Goal: Task Accomplishment & Management: Use online tool/utility

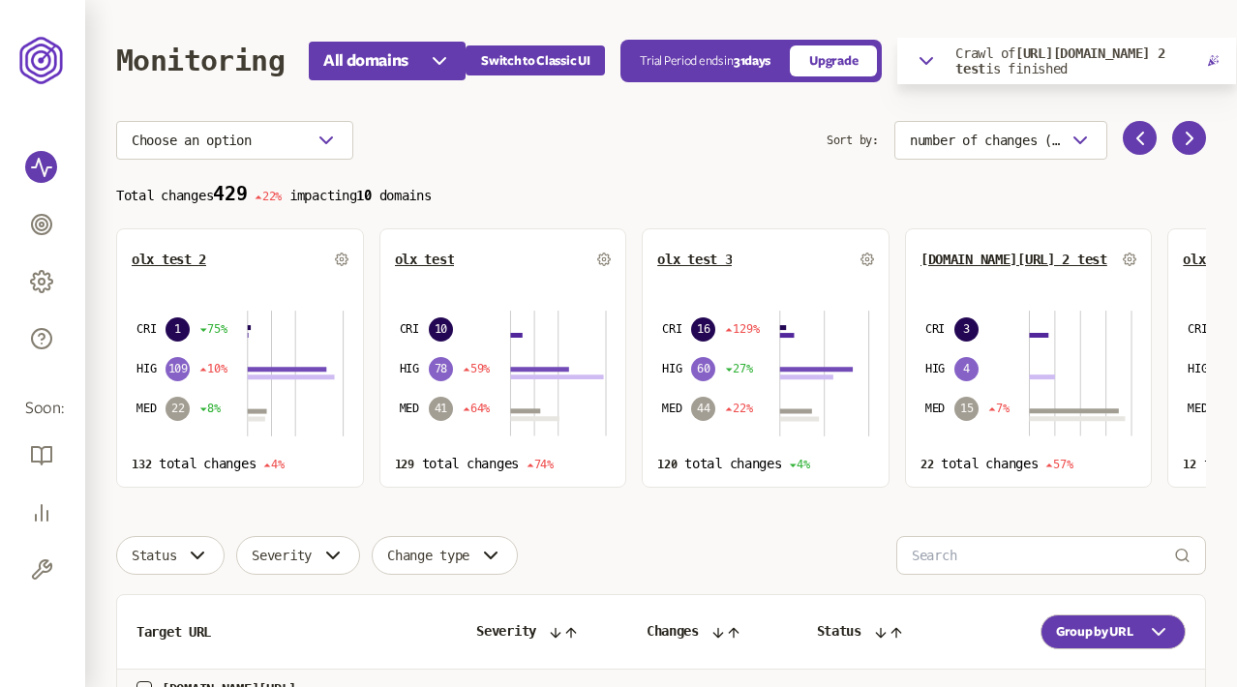
click at [934, 54] on icon "button" at bounding box center [926, 60] width 23 height 23
click at [1210, 99] on icon "button" at bounding box center [1211, 100] width 9 height 9
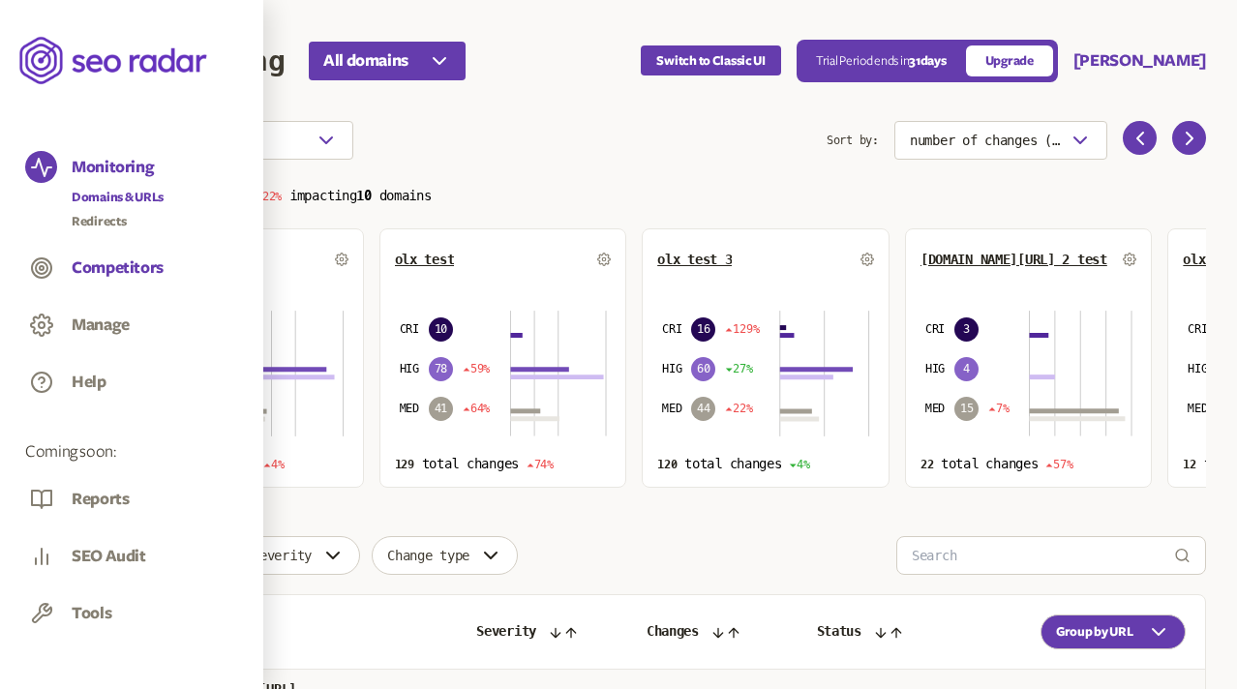
click at [101, 272] on button "Competitors" at bounding box center [118, 267] width 92 height 21
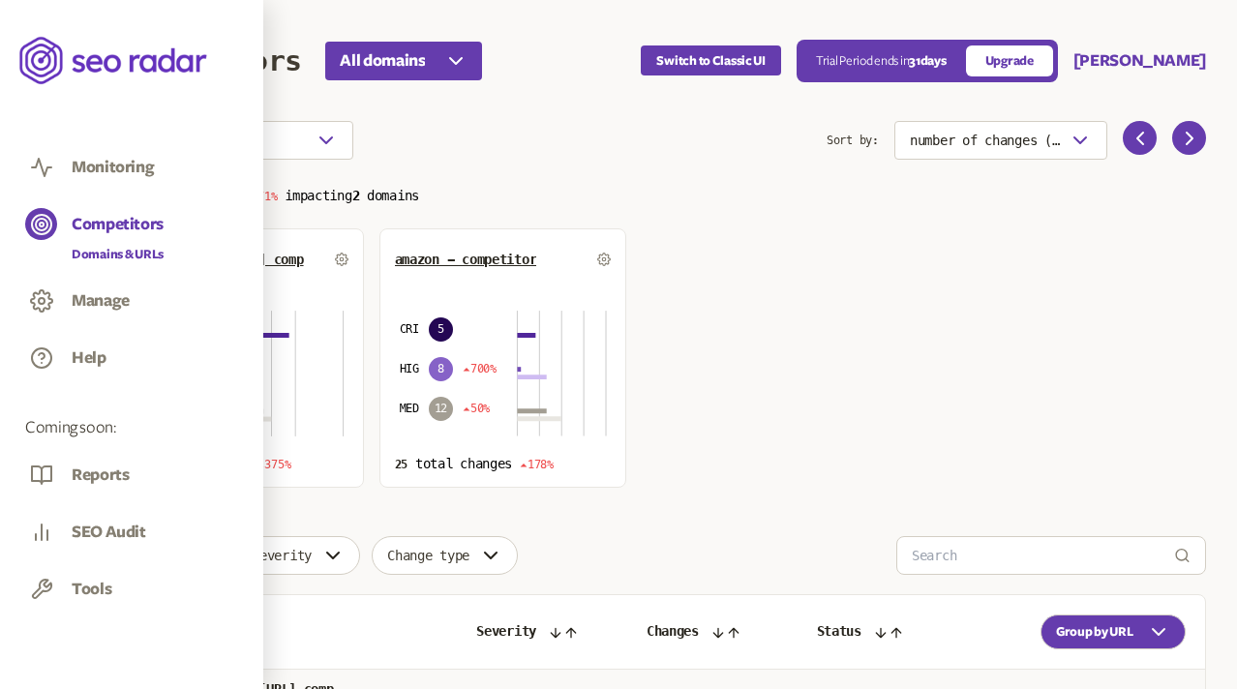
click at [40, 166] on icon at bounding box center [41, 167] width 19 height 17
click at [41, 158] on icon at bounding box center [41, 167] width 23 height 23
click at [85, 159] on button "Monitoring" at bounding box center [113, 167] width 82 height 21
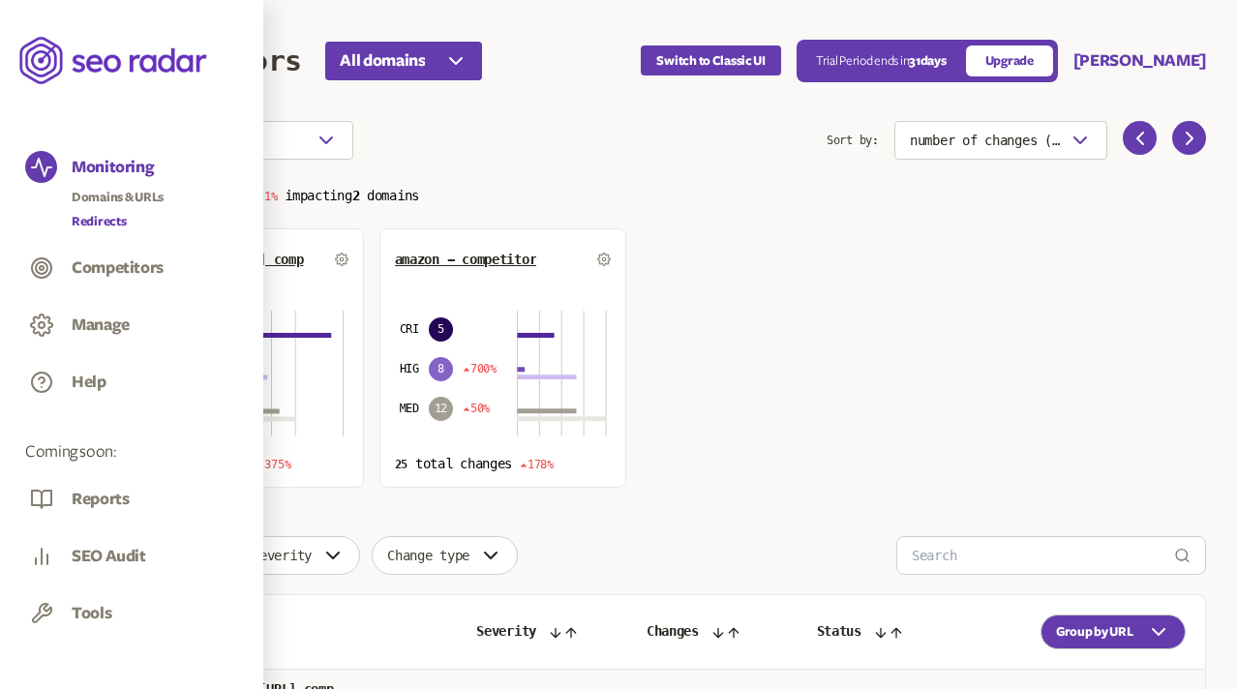
click at [101, 226] on link "Redirects" at bounding box center [118, 221] width 92 height 19
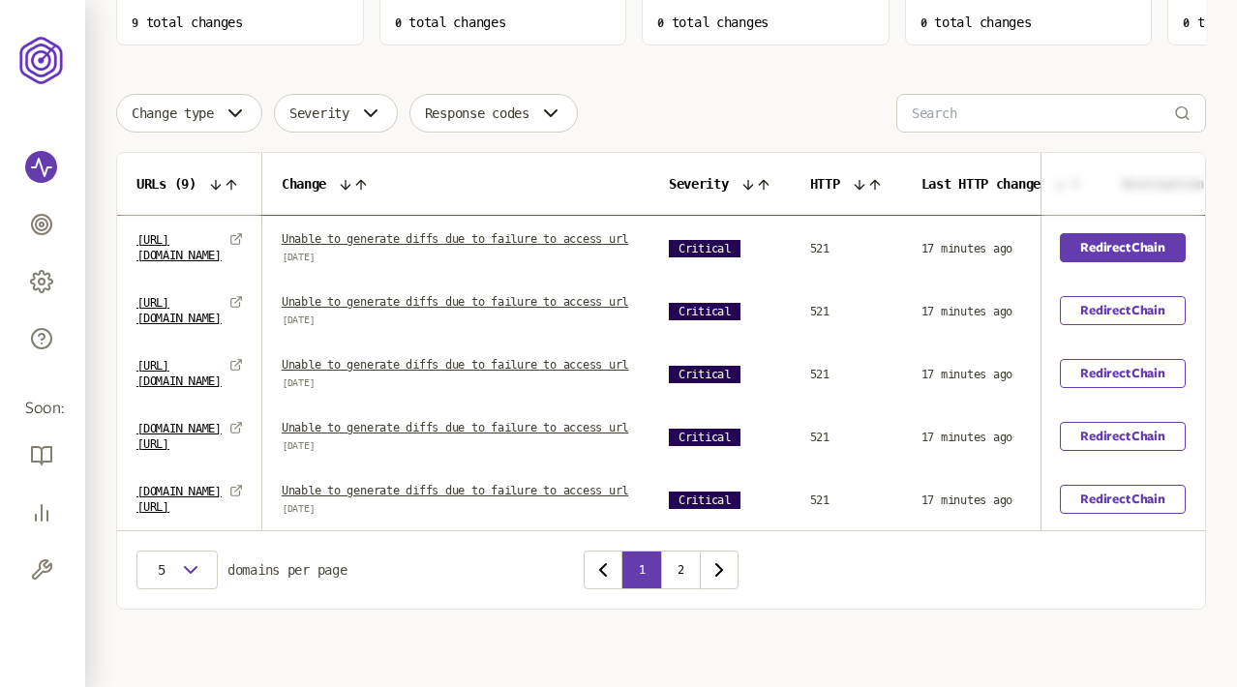
click at [1130, 233] on link "Redirect Chain" at bounding box center [1123, 247] width 125 height 29
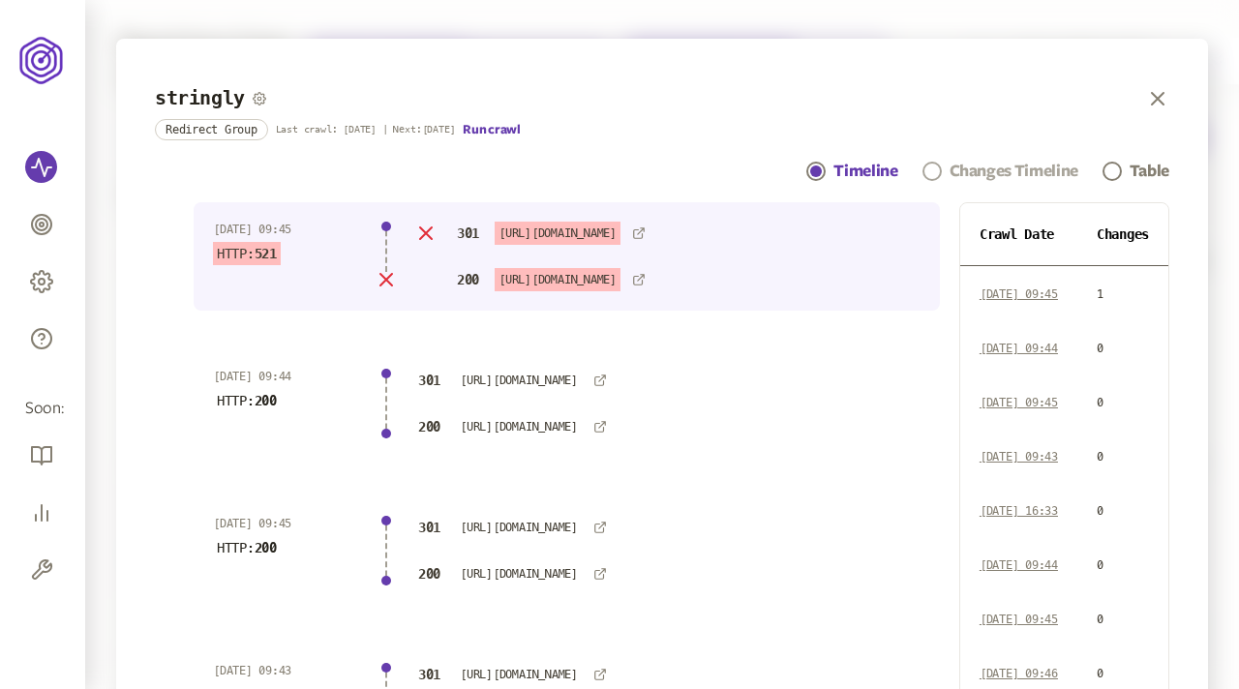
click at [1013, 175] on div "Changes Timeline" at bounding box center [1013, 171] width 129 height 23
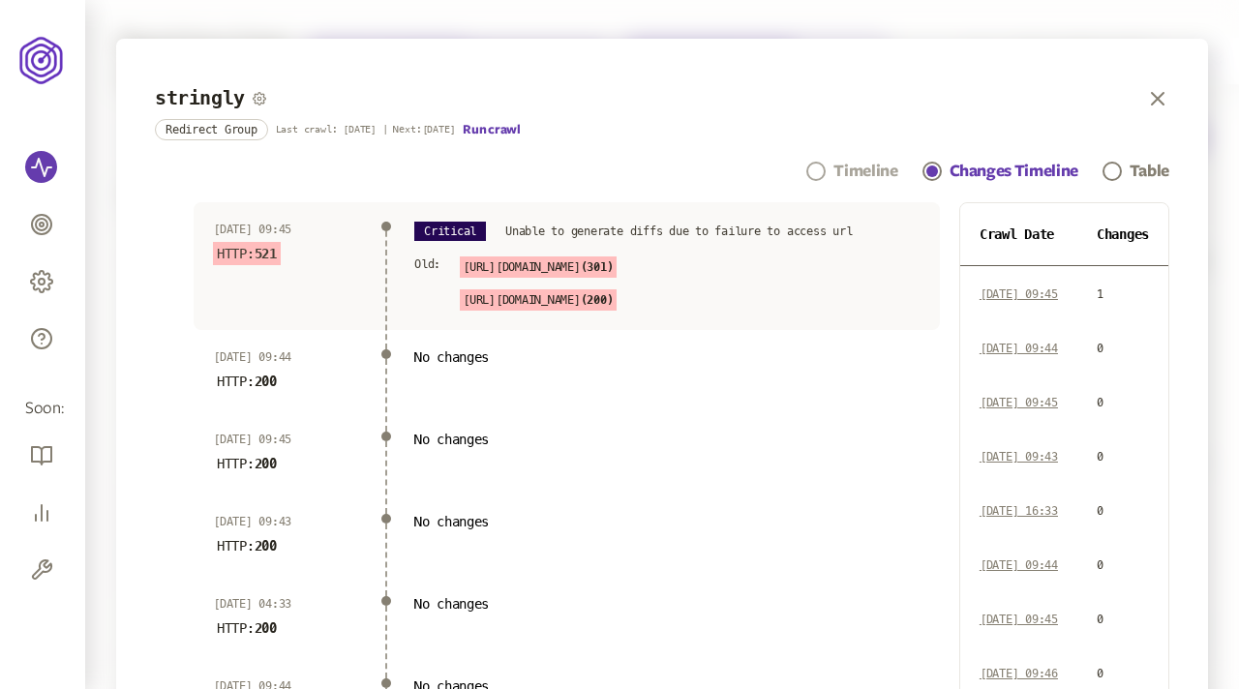
click at [860, 168] on div "Timeline" at bounding box center [865, 171] width 64 height 23
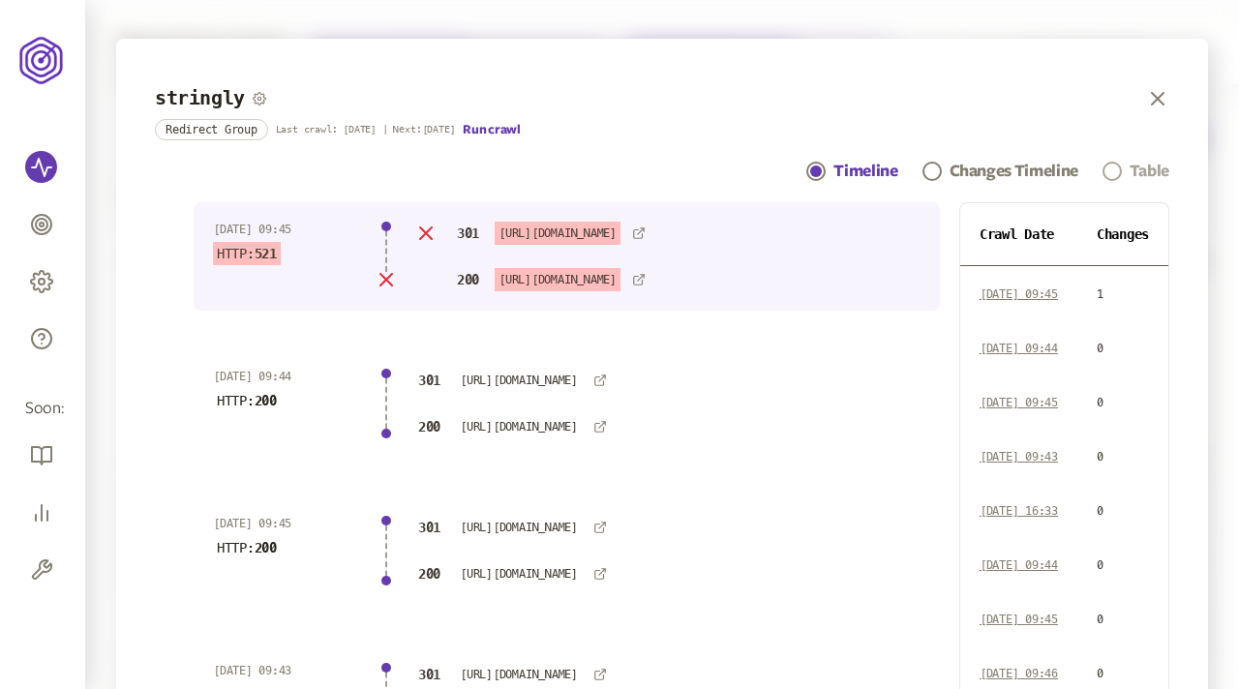
click at [1116, 174] on span "Navigation" at bounding box center [1111, 171] width 19 height 19
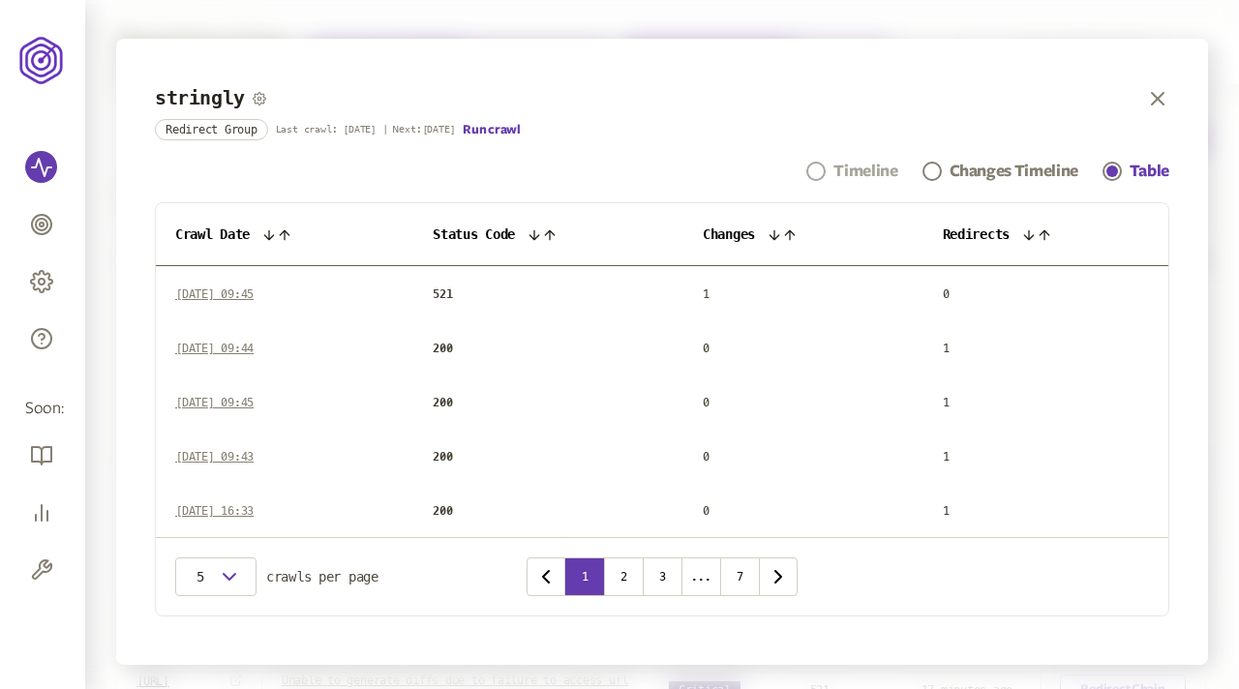
click at [861, 168] on div "Timeline" at bounding box center [865, 171] width 64 height 23
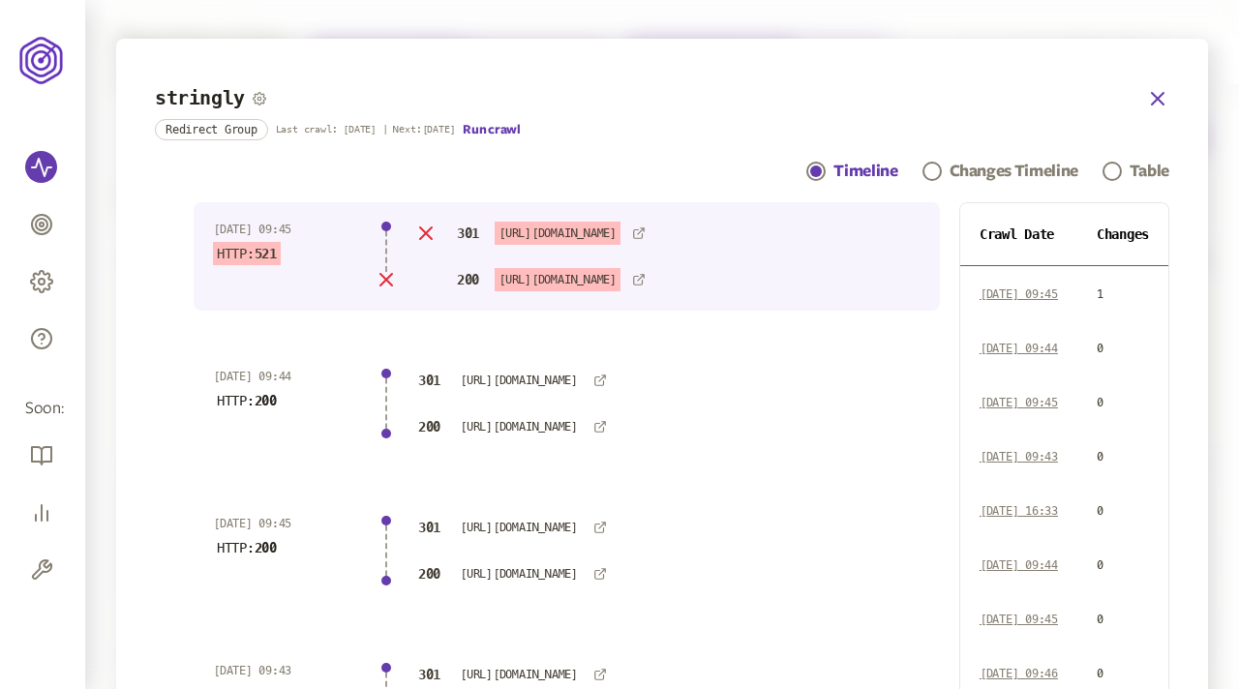
click at [1156, 95] on icon "button" at bounding box center [1157, 98] width 23 height 23
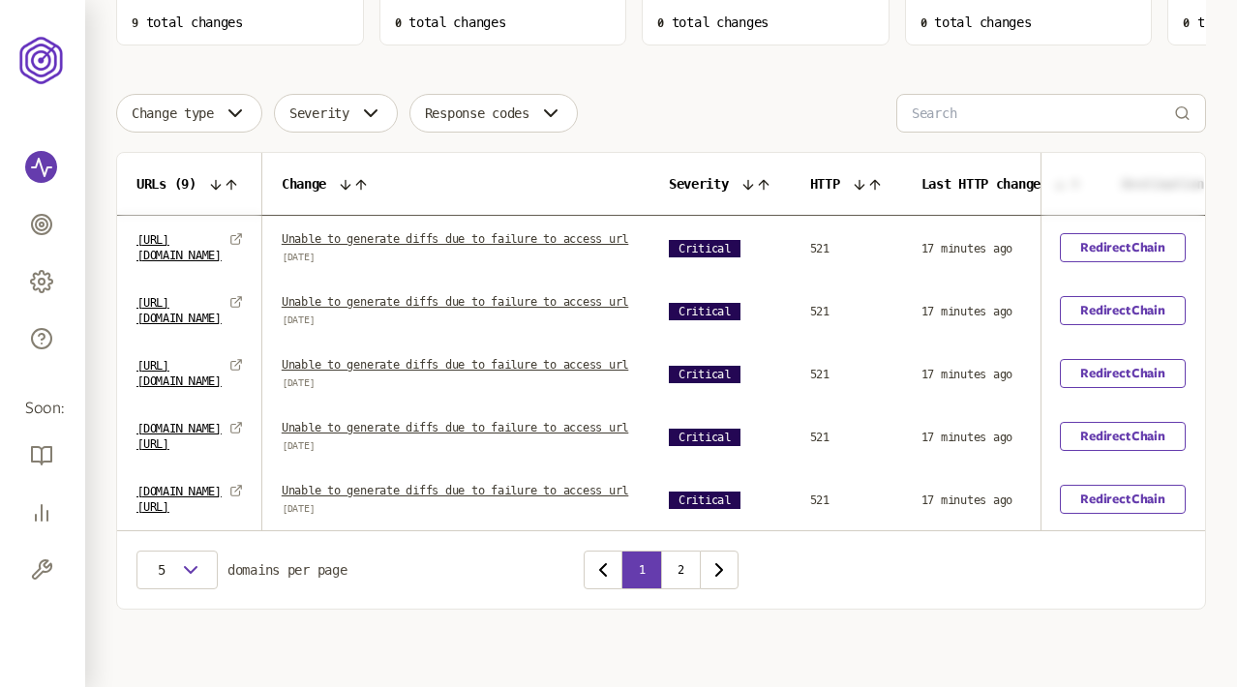
scroll to position [458, 0]
click at [1127, 451] on link "Redirect Chain" at bounding box center [1123, 436] width 125 height 29
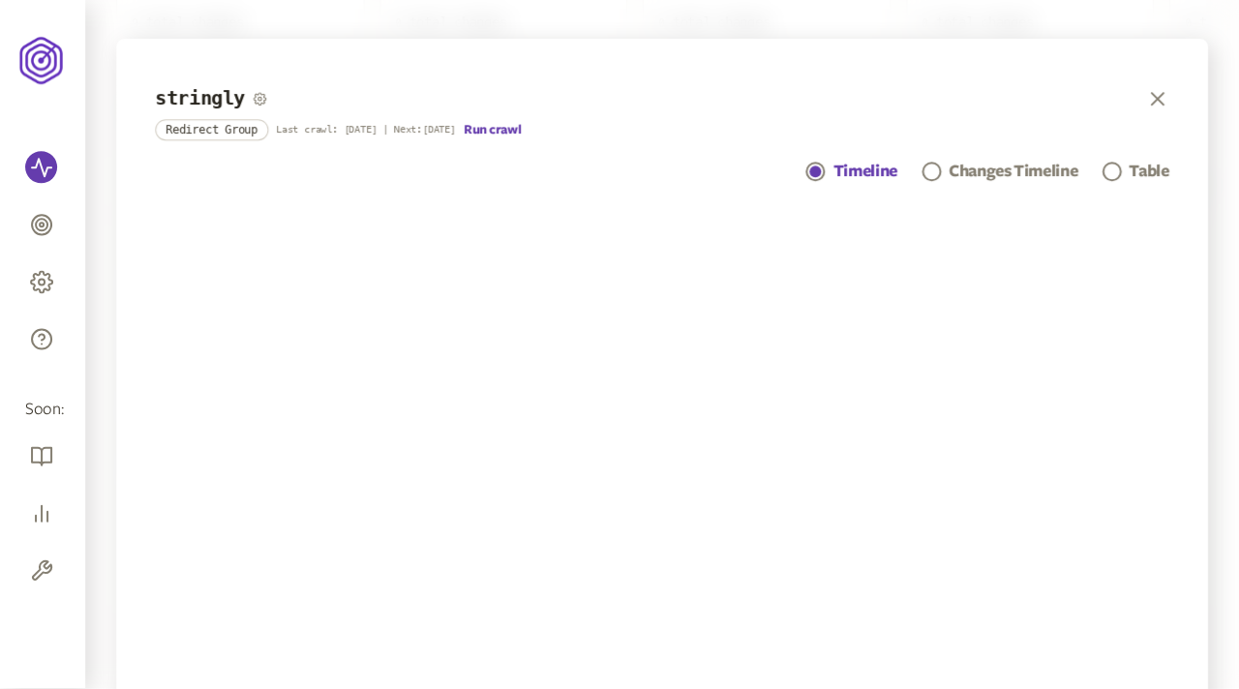
scroll to position [520, 0]
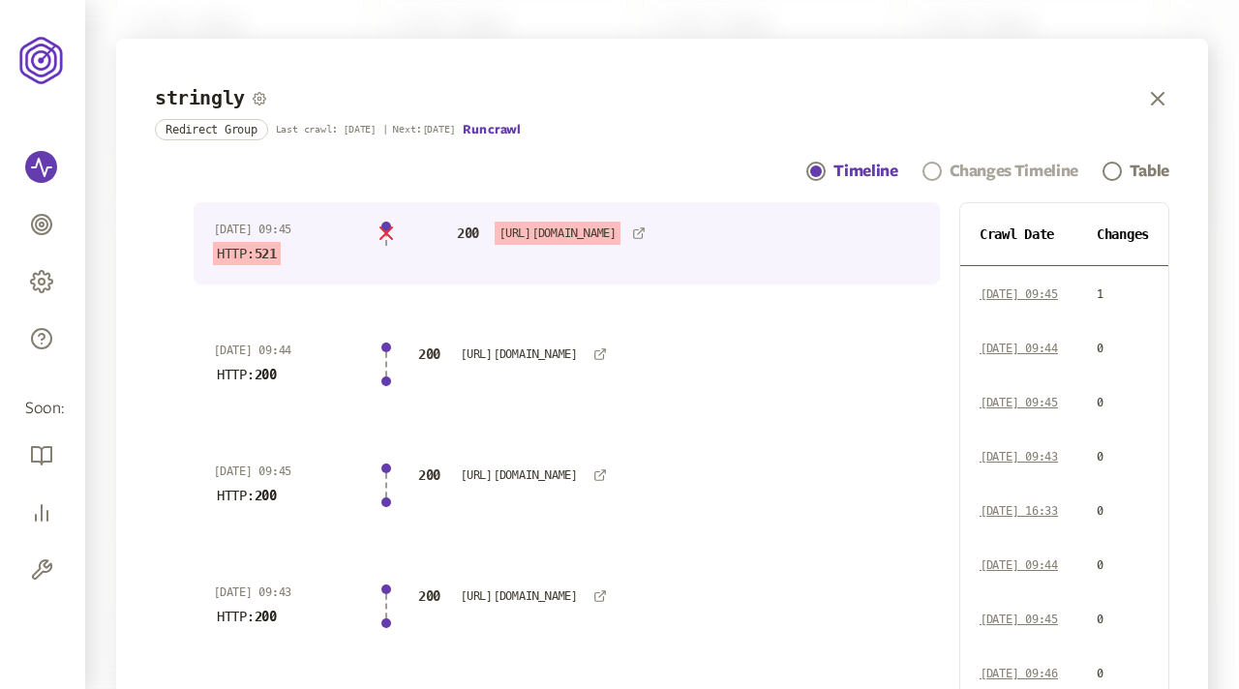
click at [957, 174] on div "Changes Timeline" at bounding box center [1013, 171] width 129 height 23
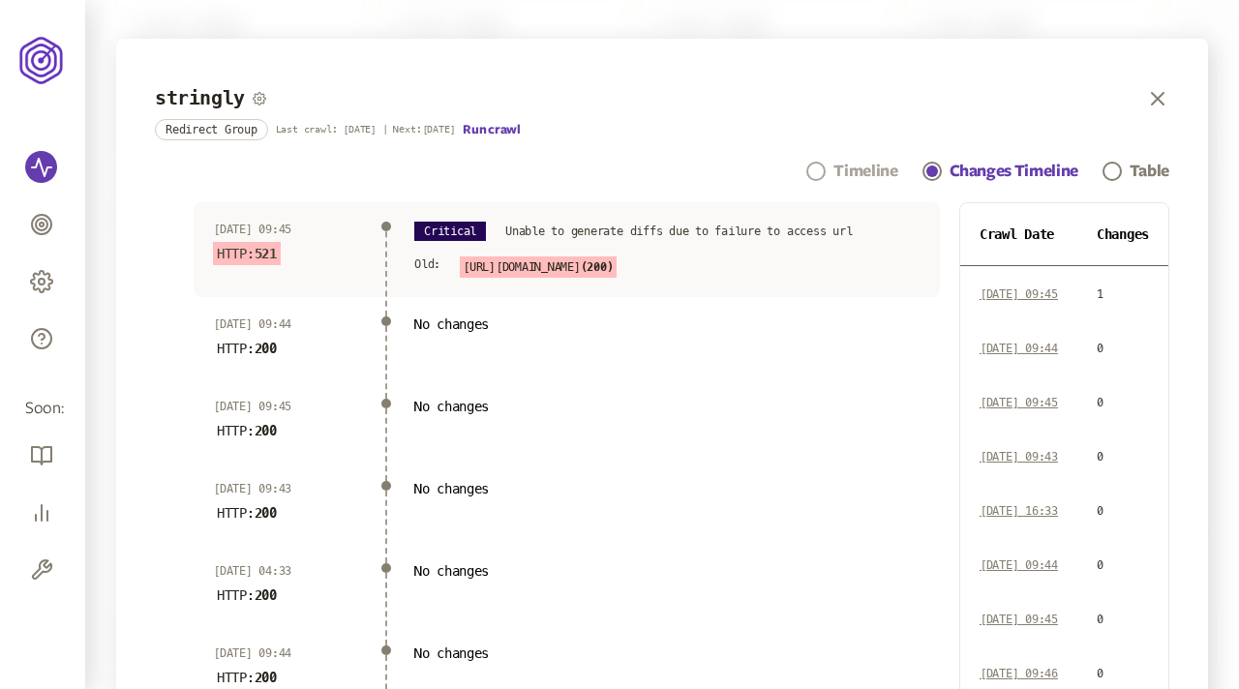
click at [856, 172] on div "Timeline" at bounding box center [865, 171] width 64 height 23
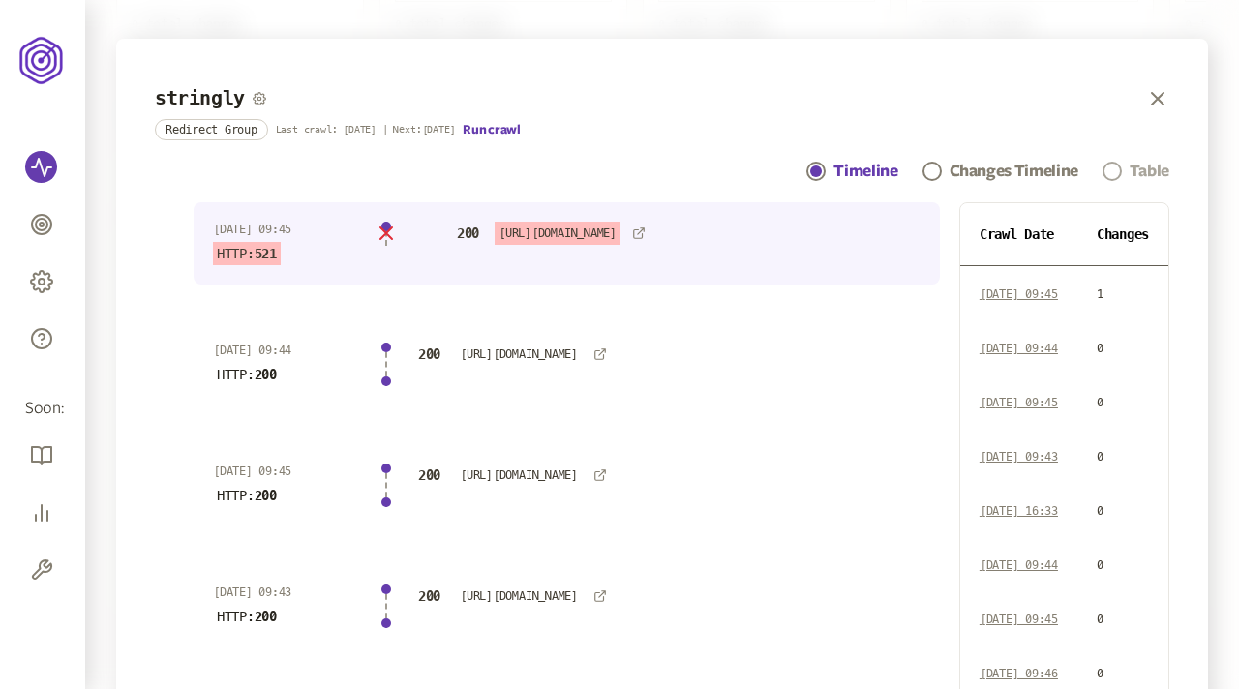
click at [1136, 164] on div "Table" at bounding box center [1149, 171] width 40 height 23
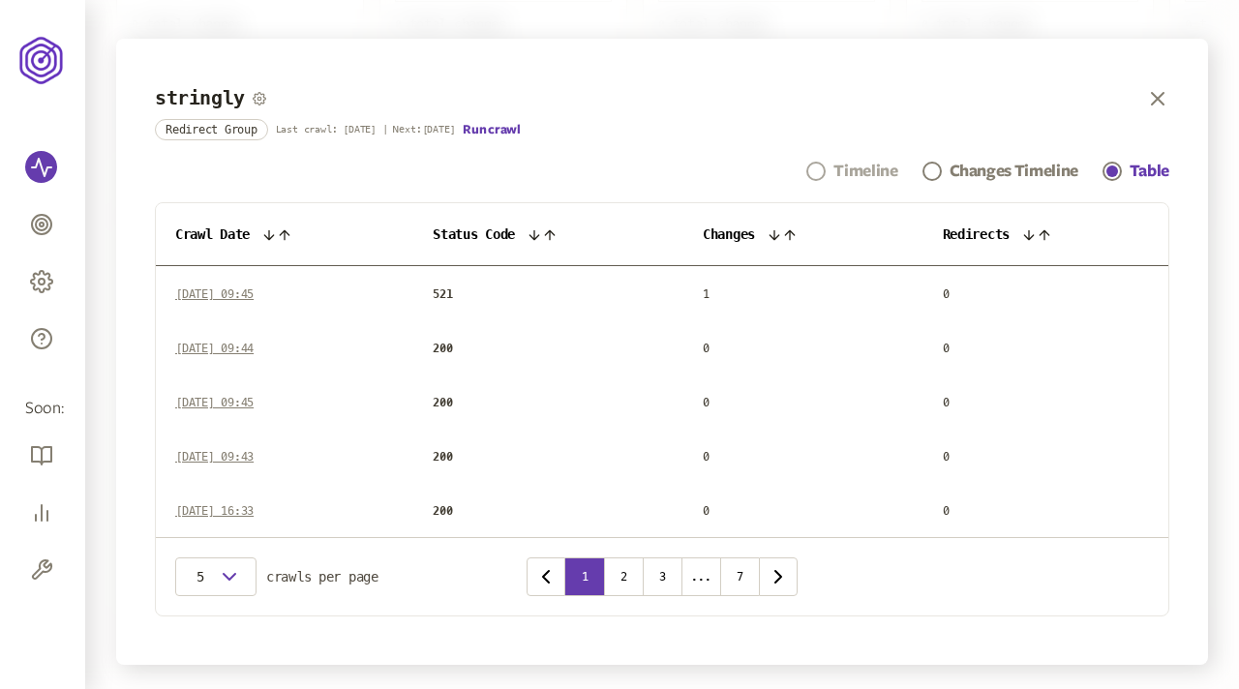
click at [835, 173] on div "Timeline" at bounding box center [865, 171] width 64 height 23
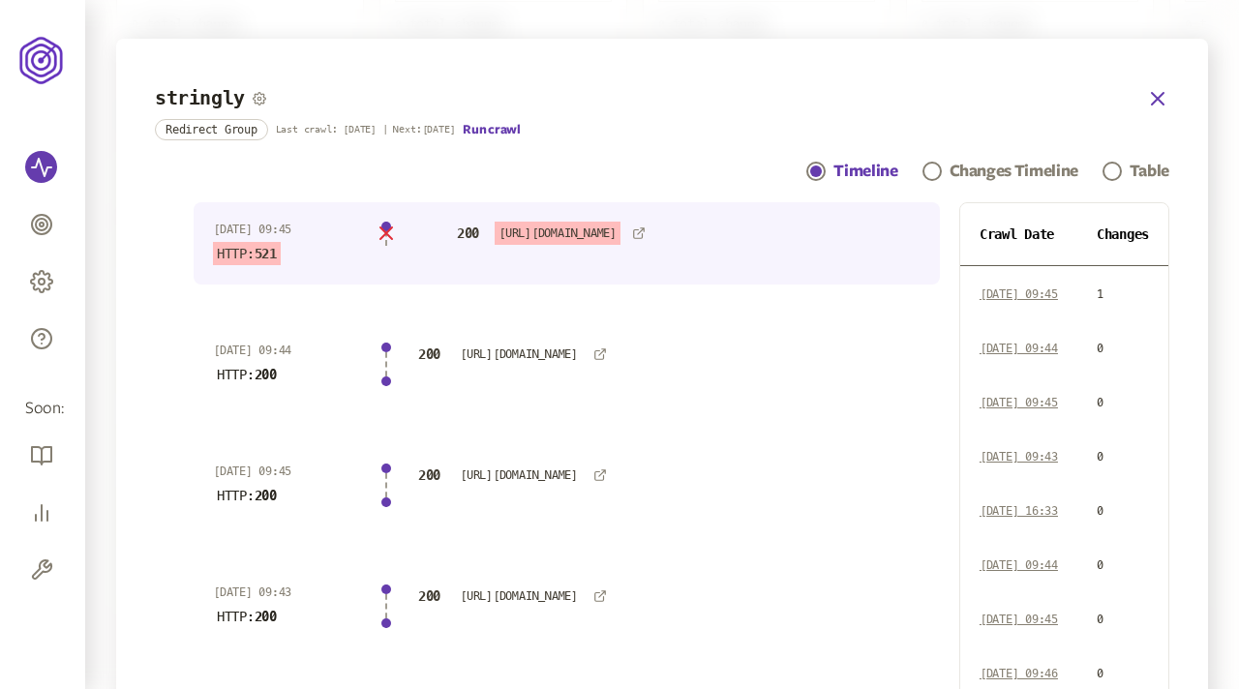
click at [1154, 98] on icon "button" at bounding box center [1157, 98] width 23 height 23
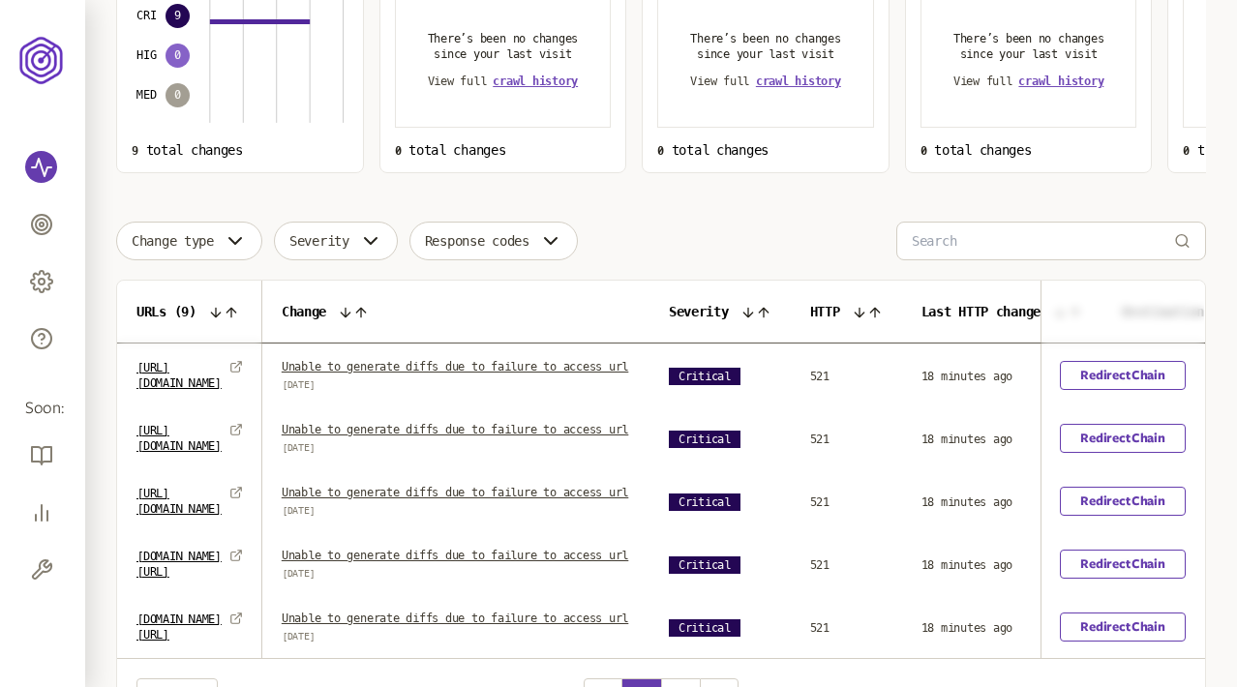
scroll to position [345, 0]
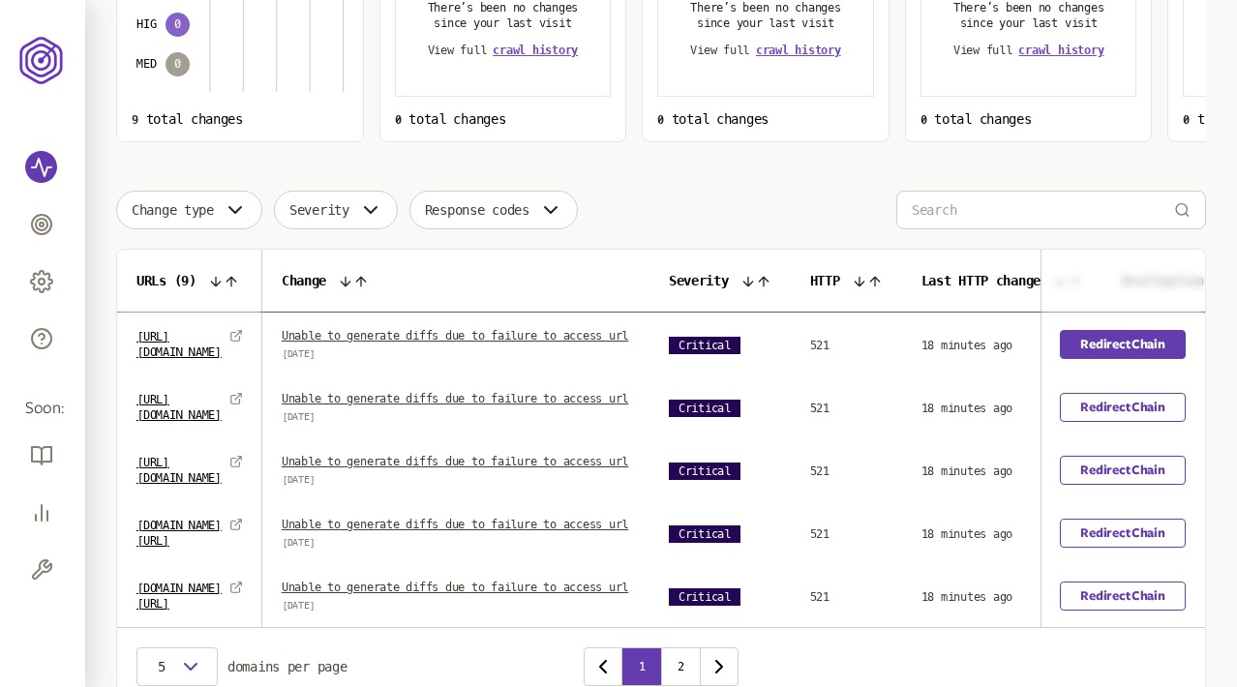
click at [1116, 346] on link "Redirect Chain" at bounding box center [1123, 344] width 125 height 29
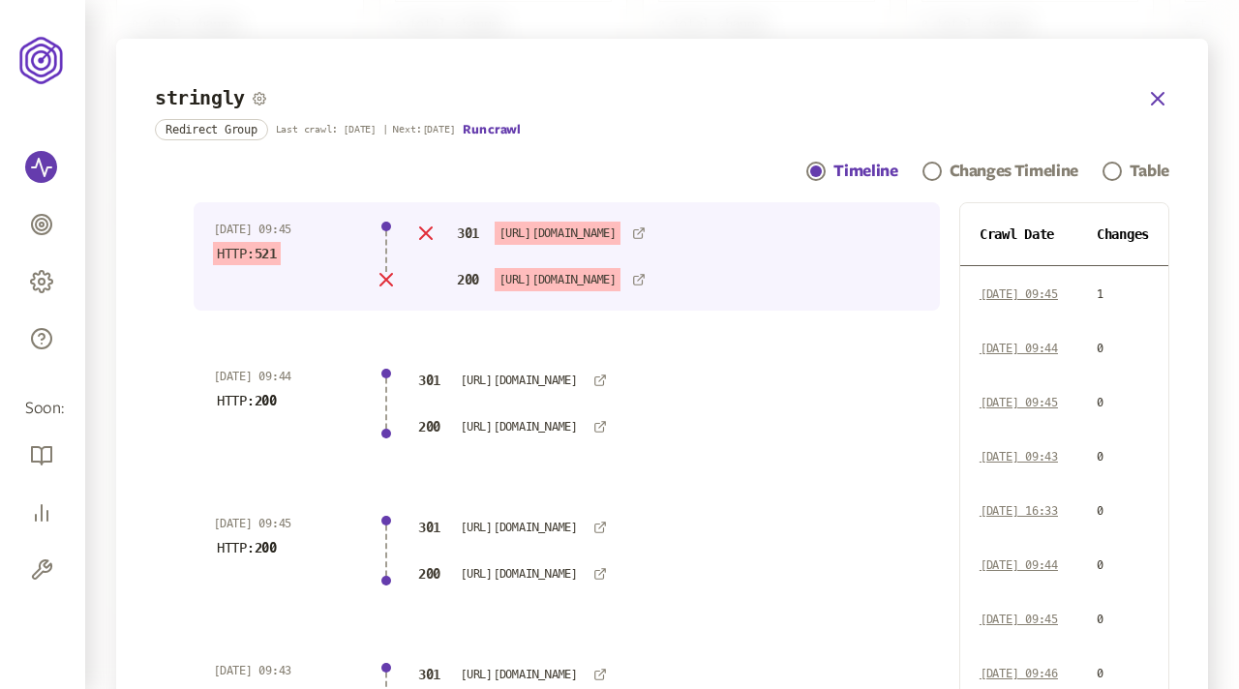
click at [1155, 95] on icon "button" at bounding box center [1157, 98] width 23 height 23
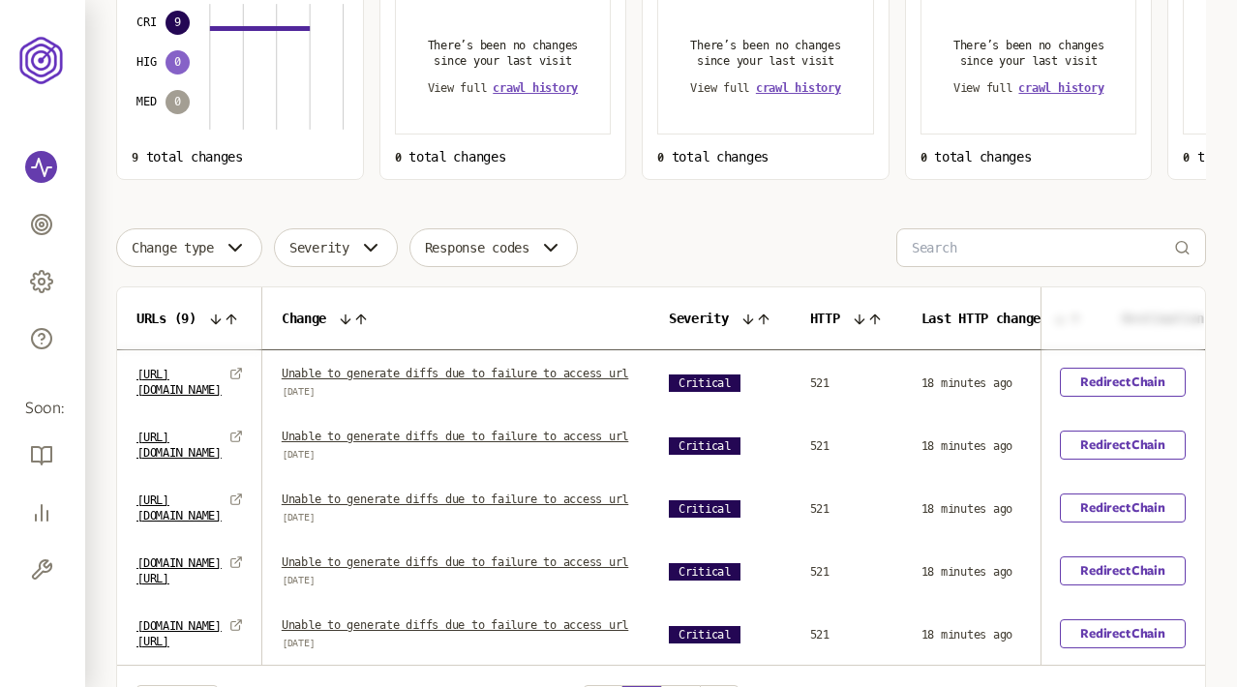
scroll to position [522, 0]
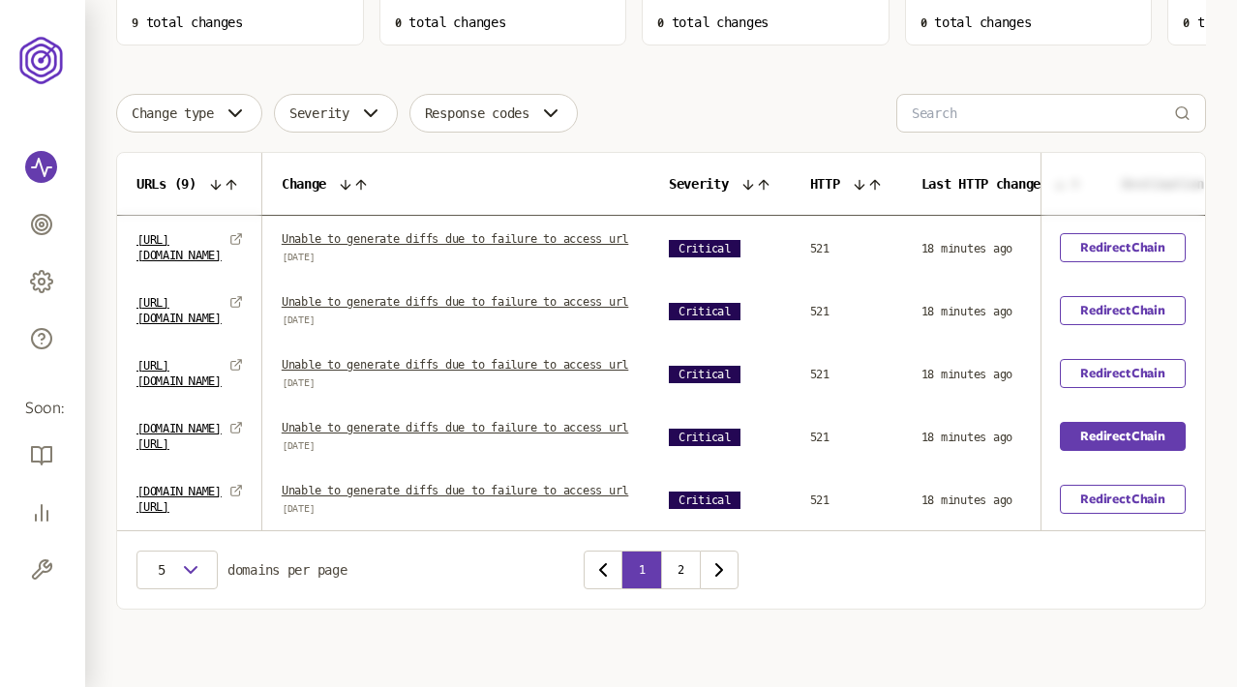
click at [1094, 422] on link "Redirect Chain" at bounding box center [1123, 436] width 125 height 29
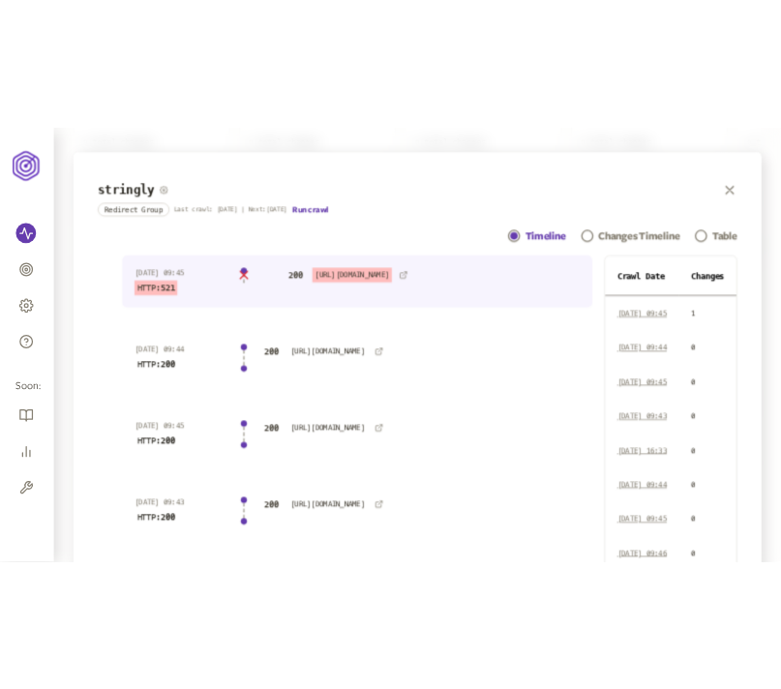
scroll to position [520, 0]
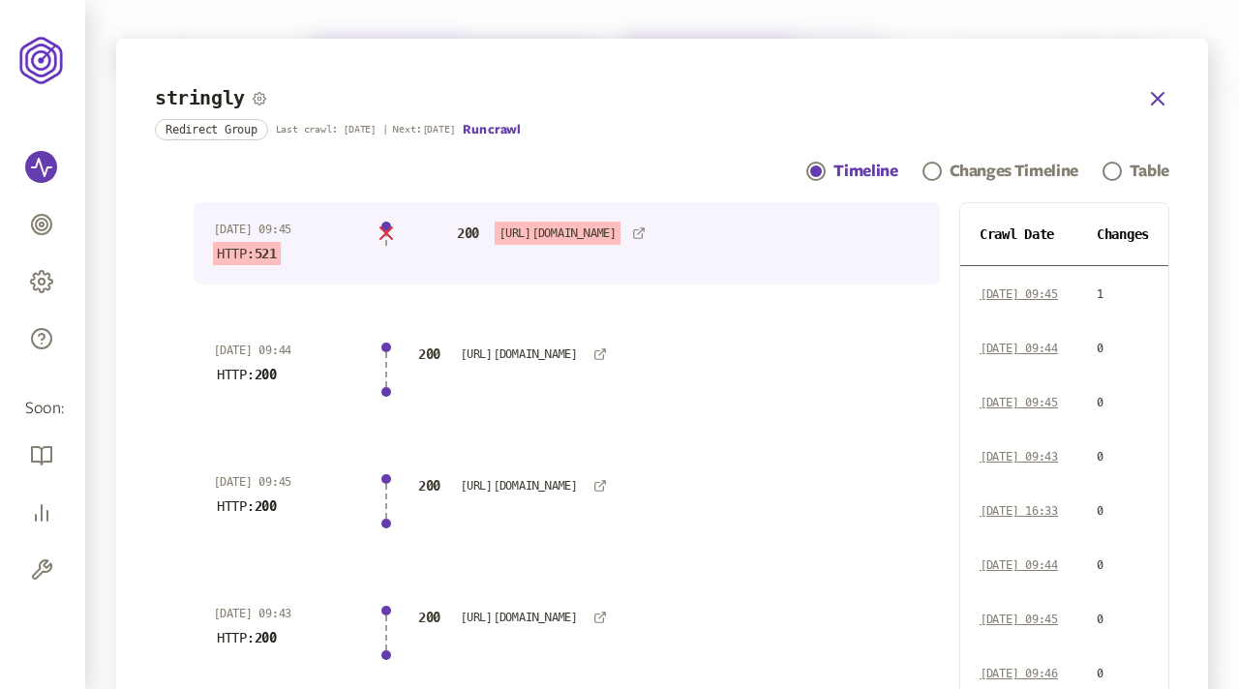
click at [780, 102] on icon "button" at bounding box center [1157, 98] width 23 height 23
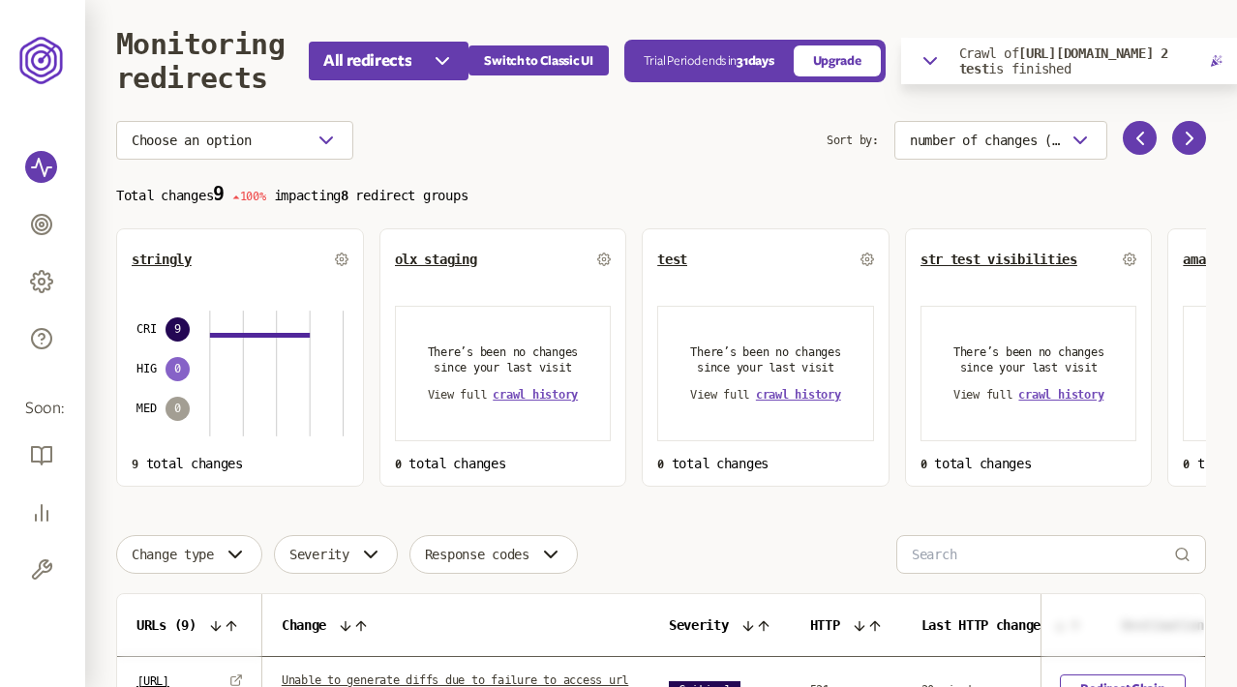
click at [588, 186] on p "Total changes 9 100% impacting 8 redirect groups" at bounding box center [661, 194] width 1090 height 22
click at [780, 55] on icon "button" at bounding box center [929, 60] width 23 height 23
click at [780, 95] on icon "button" at bounding box center [1210, 100] width 17 height 17
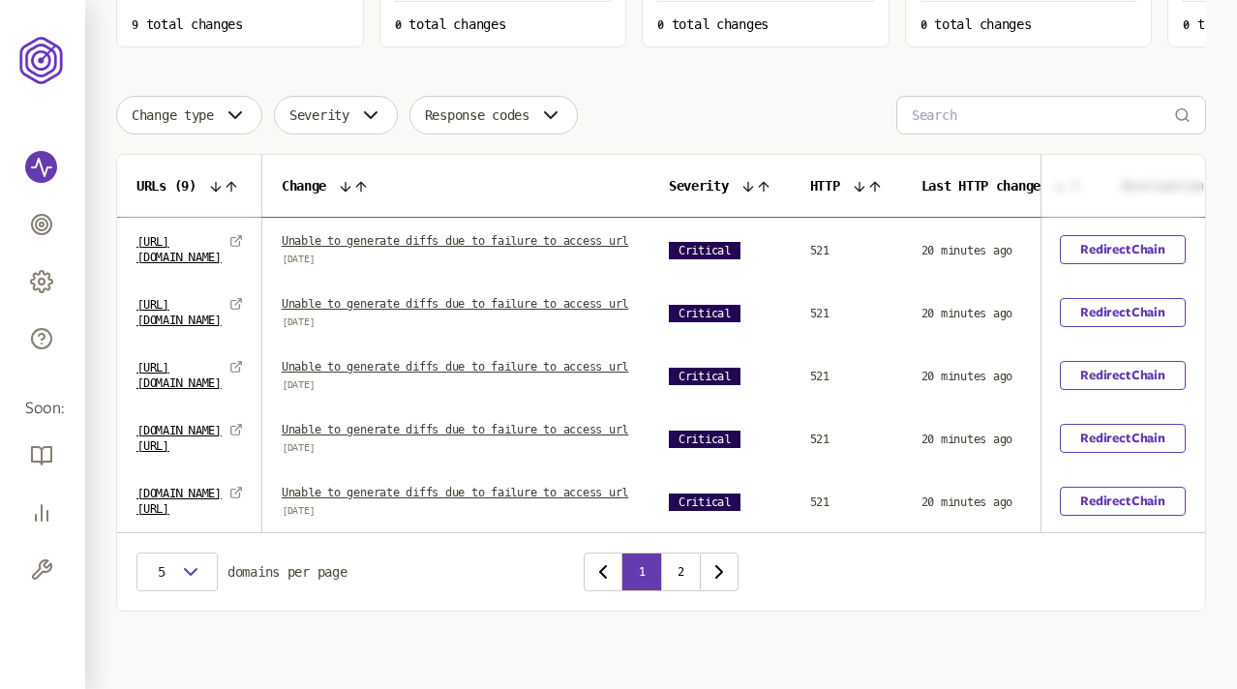
scroll to position [520, 0]
click at [674, 580] on button "2" at bounding box center [680, 572] width 39 height 39
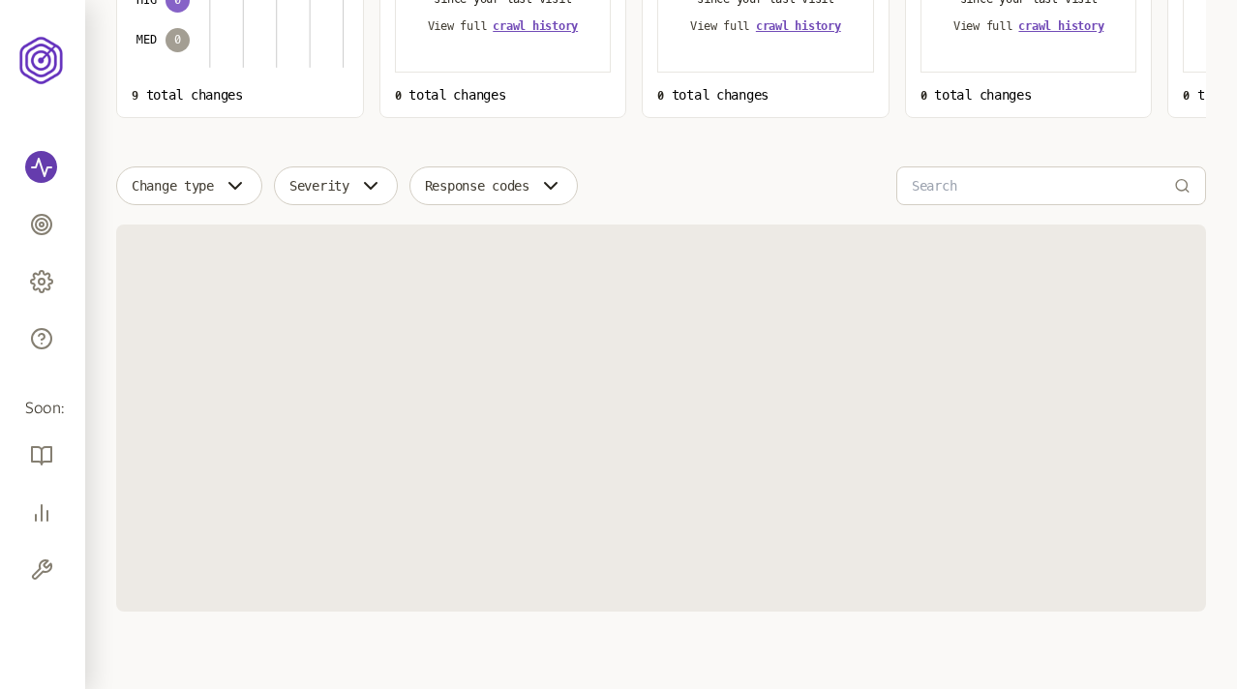
scroll to position [441, 0]
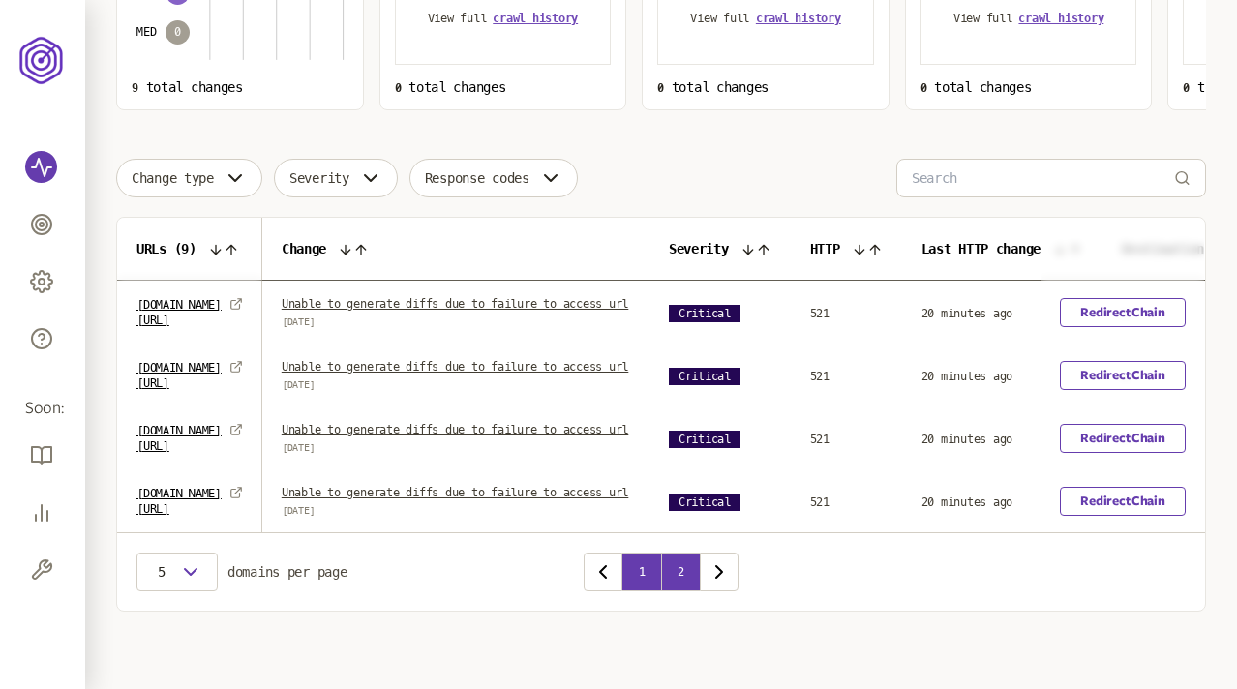
click at [638, 569] on button "1" at bounding box center [641, 572] width 39 height 39
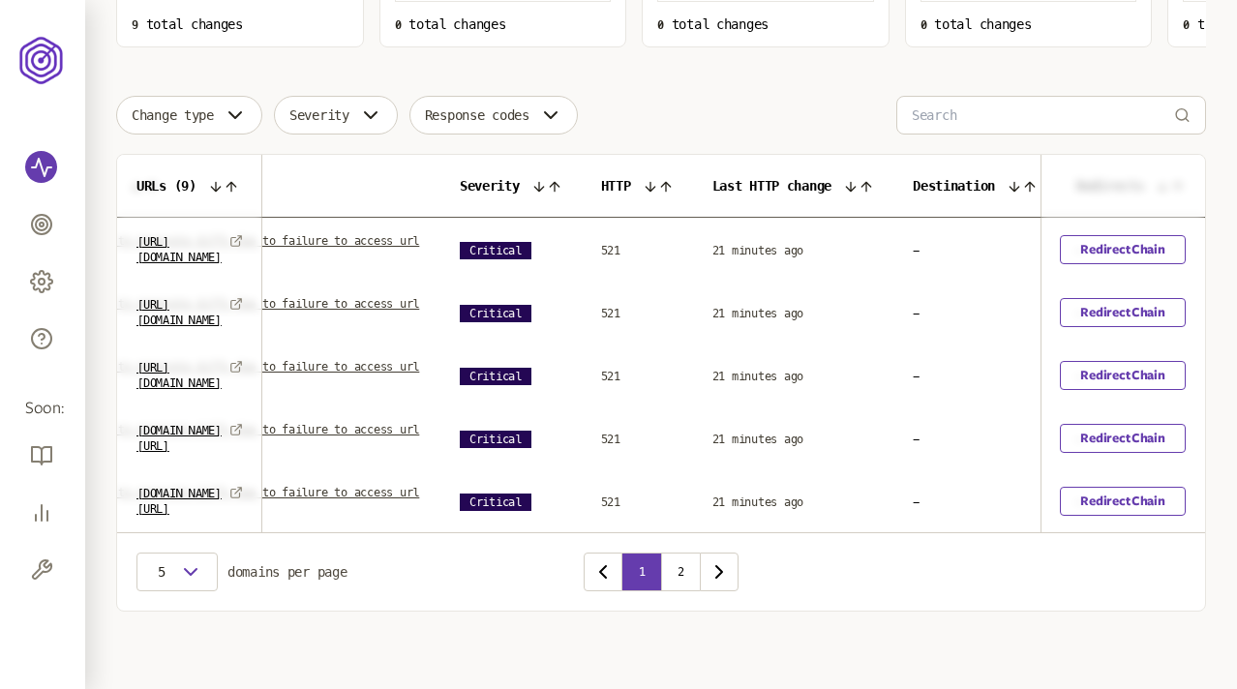
scroll to position [0, 223]
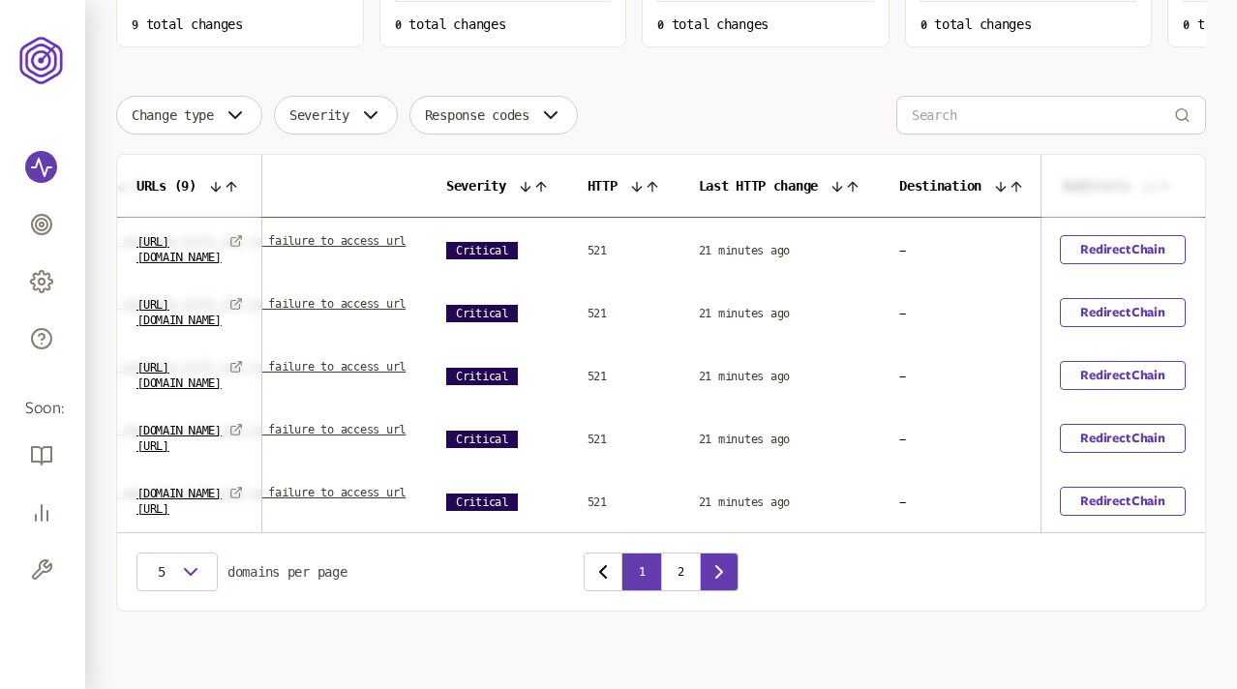
click at [721, 591] on button "button" at bounding box center [719, 572] width 39 height 39
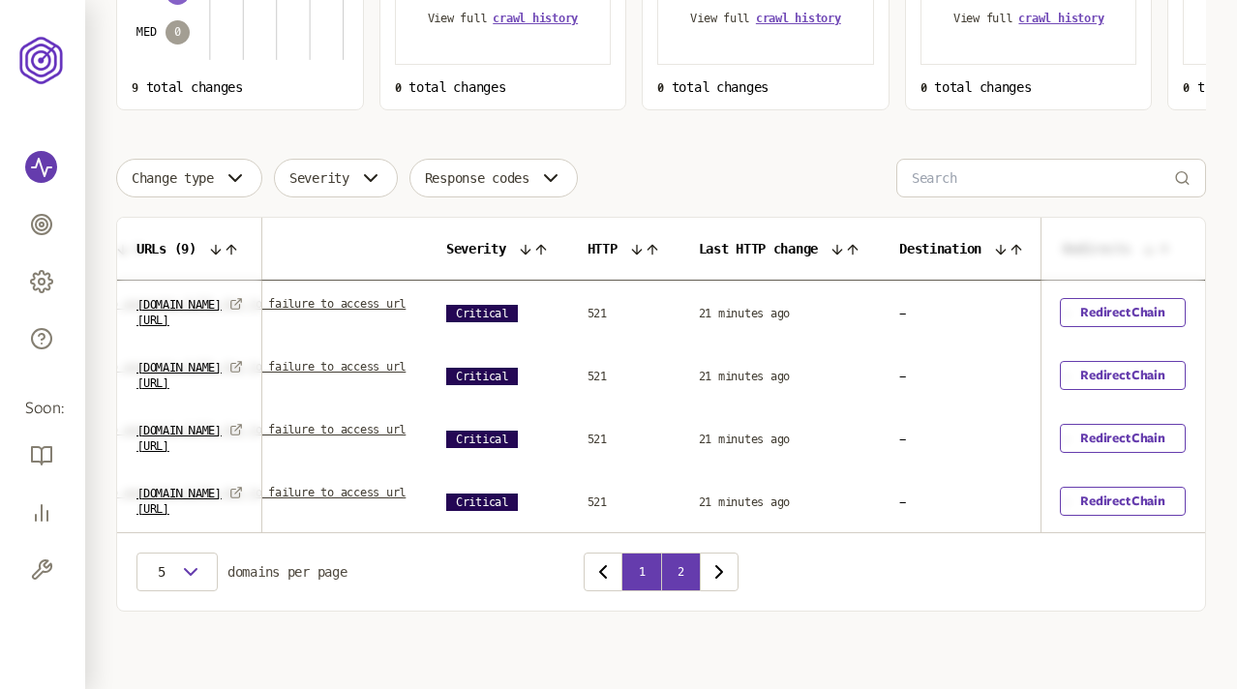
click at [646, 567] on button "1" at bounding box center [641, 572] width 39 height 39
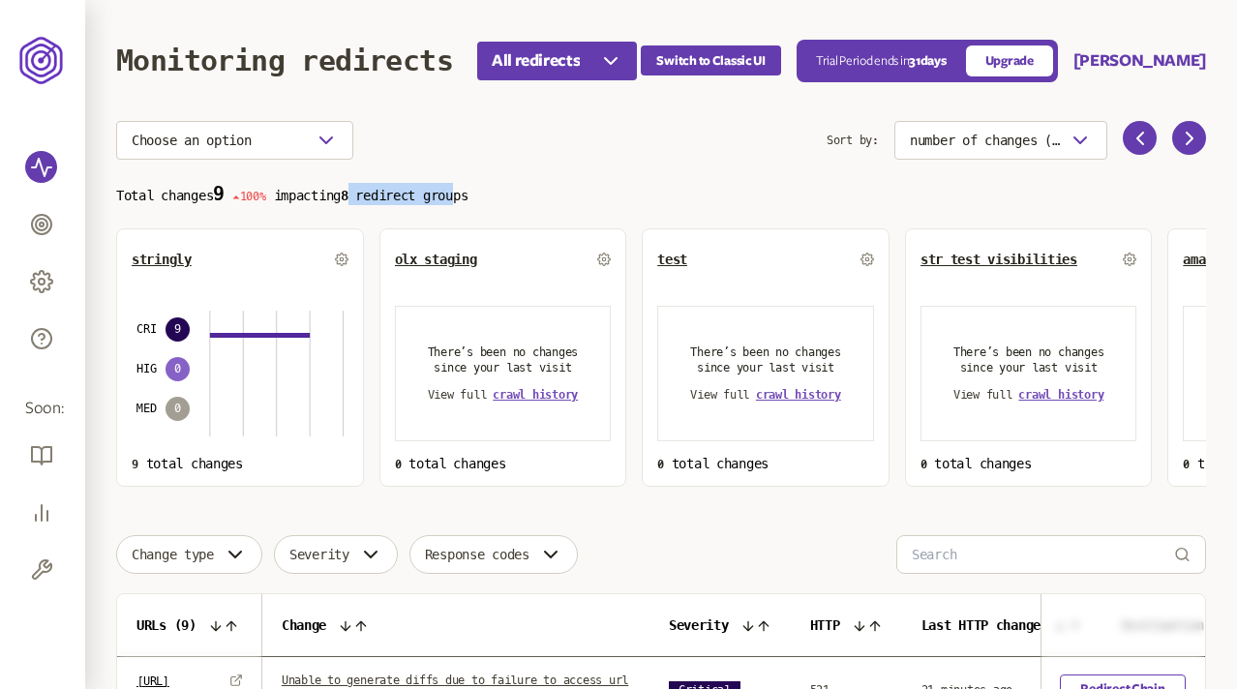
drag, startPoint x: 485, startPoint y: 195, endPoint x: 376, endPoint y: 197, distance: 109.4
click at [376, 197] on p "Total changes 9 100% impacting 8 redirect groups" at bounding box center [661, 194] width 1090 height 22
click at [415, 200] on p "Total changes 9 100% impacting 8 redirect groups" at bounding box center [661, 194] width 1090 height 22
click at [475, 201] on p "Total changes 9 100% impacting 8 redirect groups" at bounding box center [661, 194] width 1090 height 22
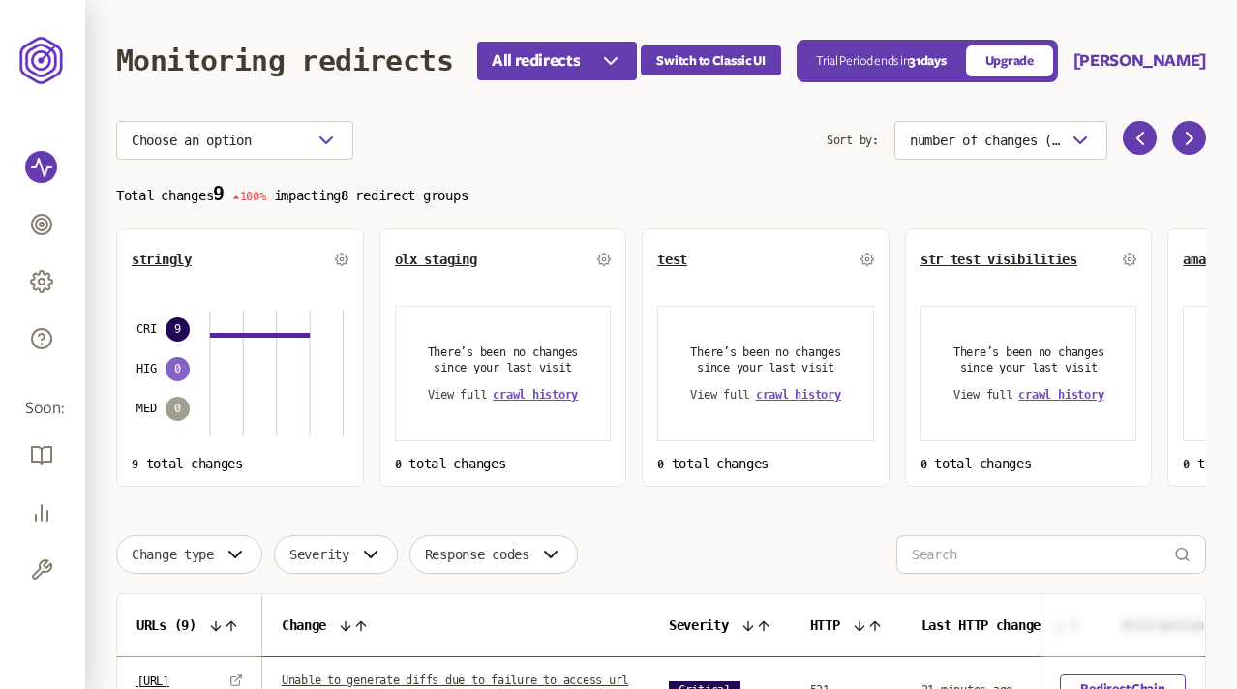
click at [443, 193] on p "Total changes 9 100% impacting 8 redirect groups" at bounding box center [661, 194] width 1090 height 22
click at [1182, 137] on icon at bounding box center [1189, 138] width 23 height 23
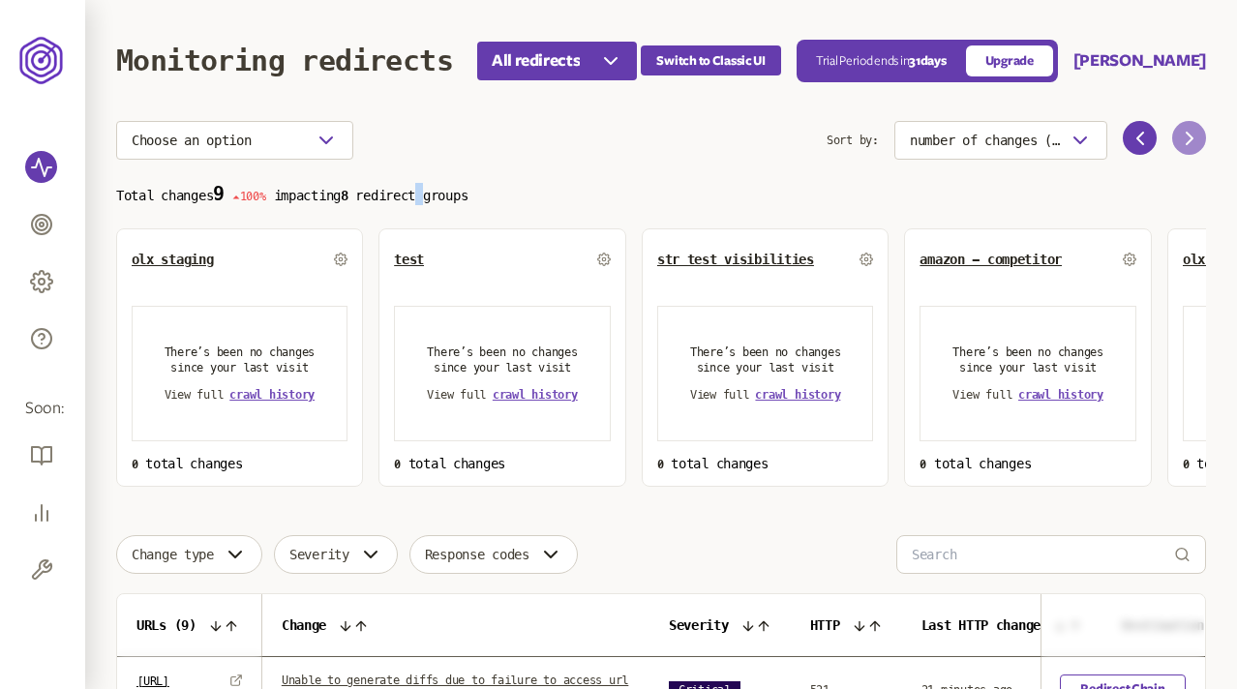
click at [1182, 137] on icon at bounding box center [1189, 138] width 23 height 23
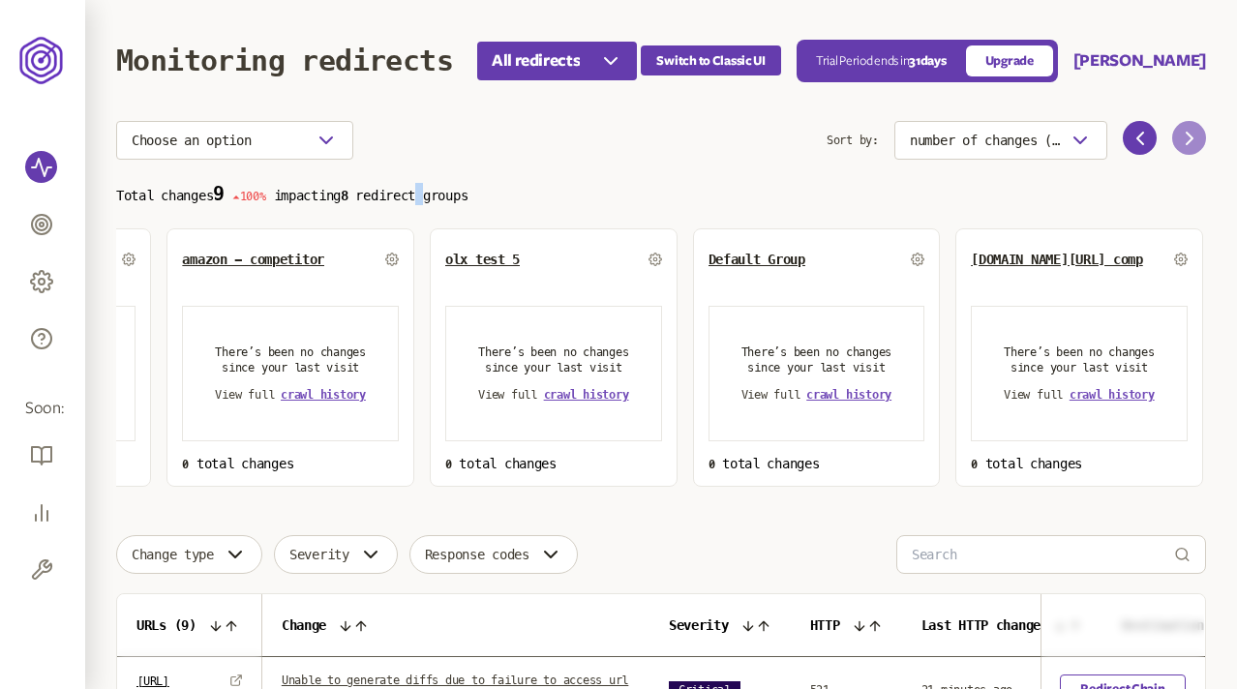
click at [1178, 136] on icon at bounding box center [1189, 138] width 23 height 23
click at [1141, 135] on icon at bounding box center [1139, 138] width 23 height 23
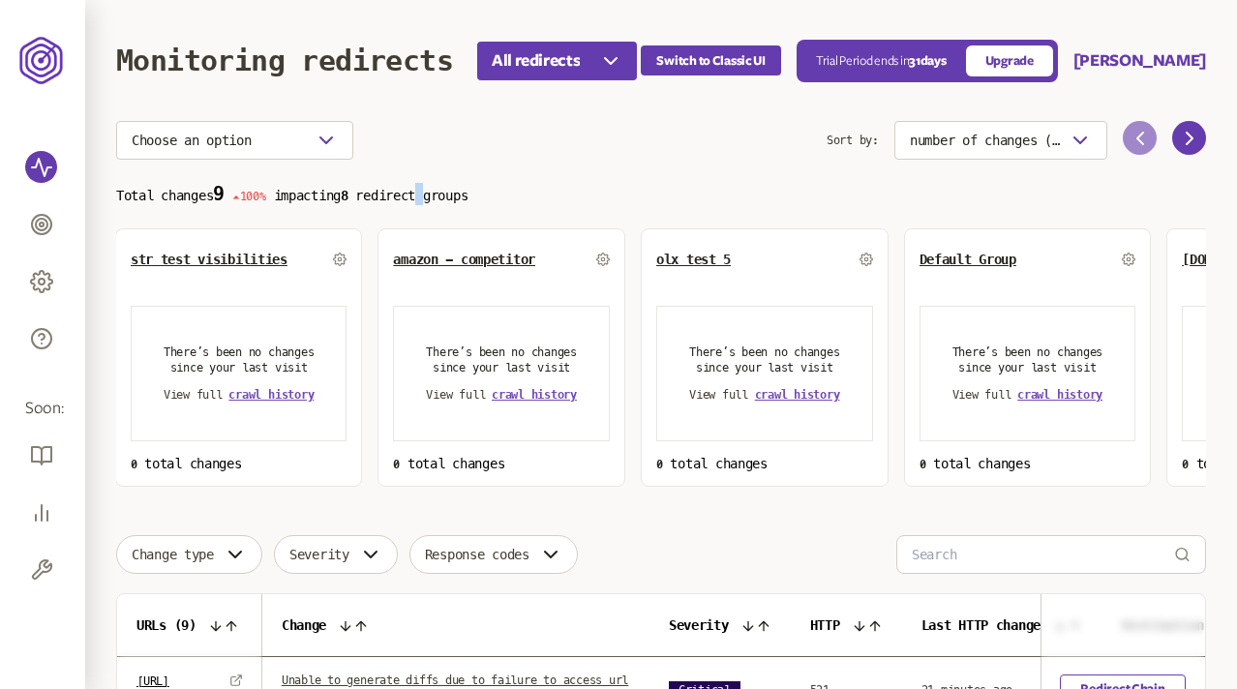
click at [1141, 135] on icon at bounding box center [1139, 138] width 23 height 23
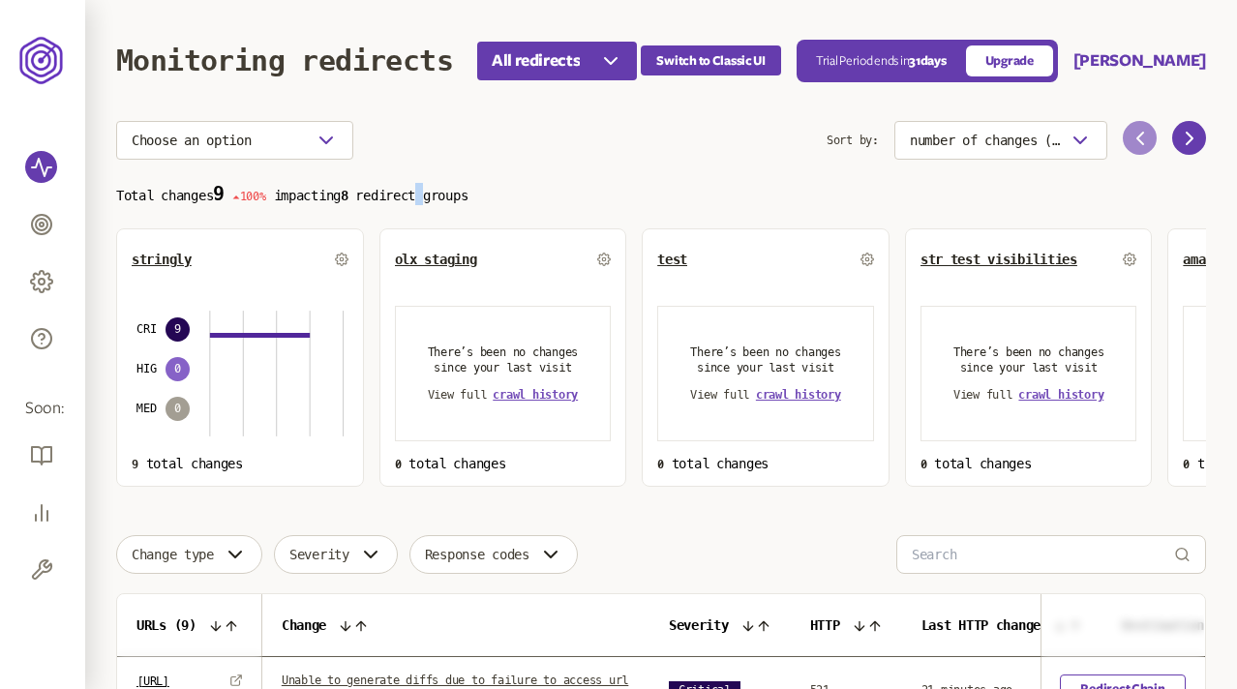
click at [1141, 135] on icon at bounding box center [1139, 138] width 23 height 23
click at [167, 259] on span "stringly" at bounding box center [162, 259] width 60 height 15
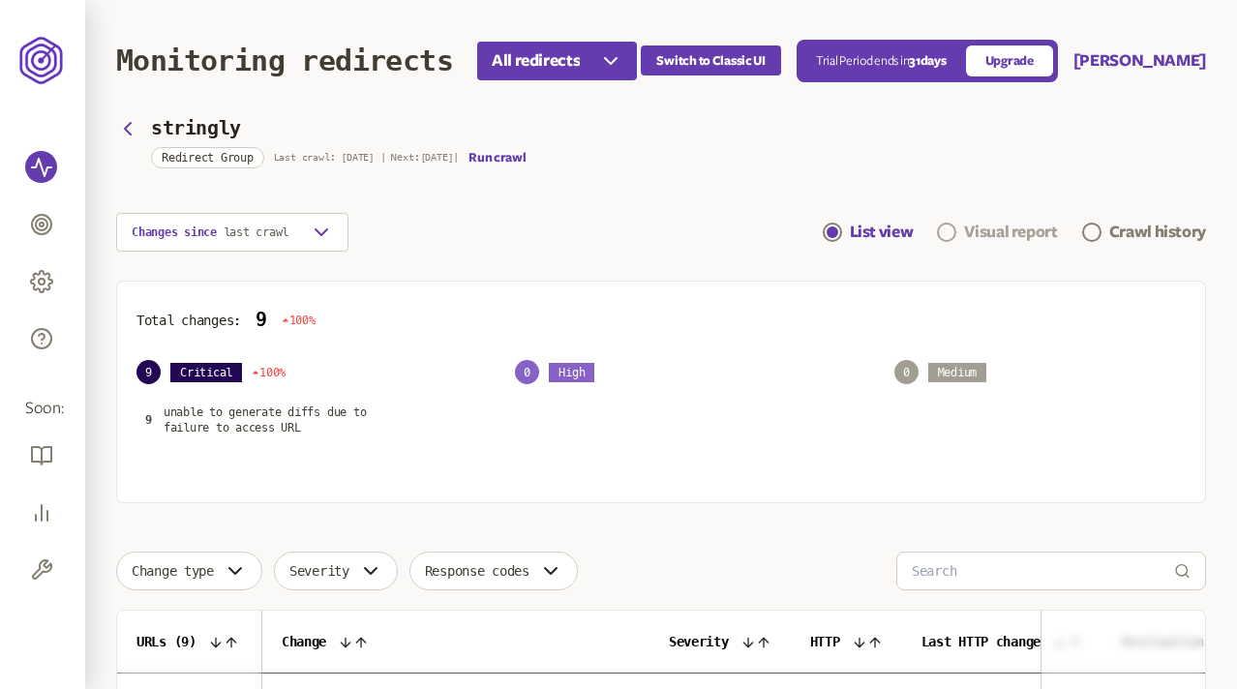
click at [1004, 228] on div "Visual report" at bounding box center [1010, 232] width 93 height 23
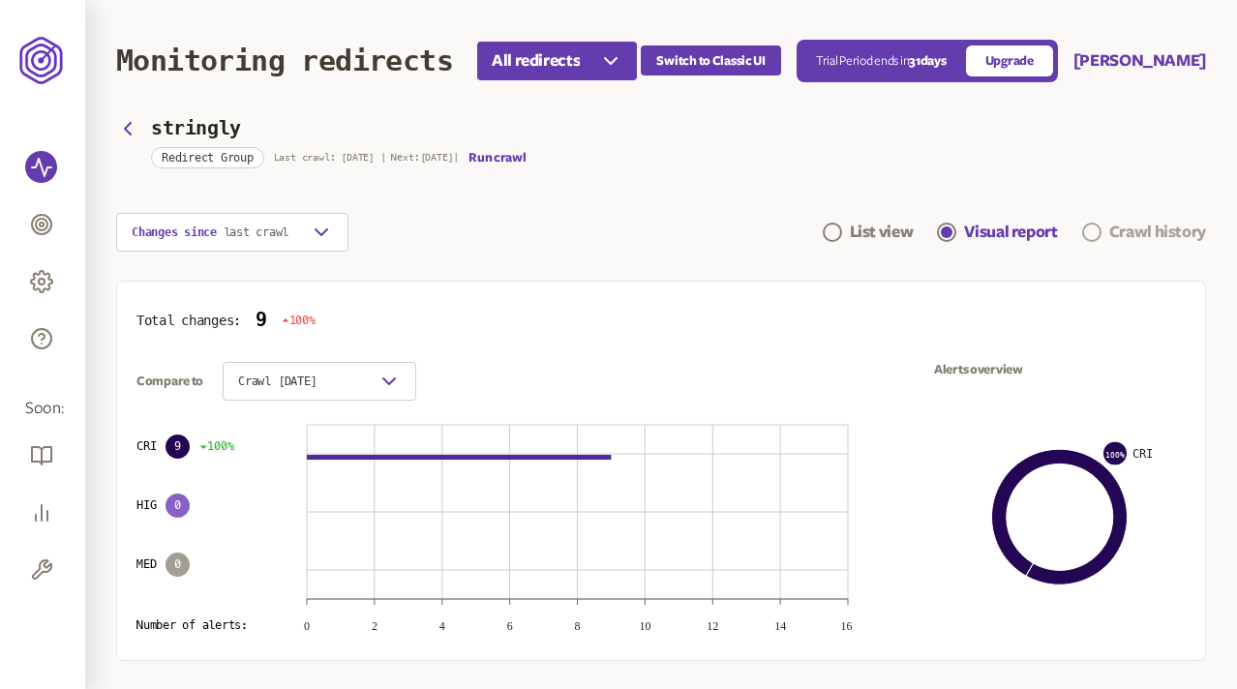
click at [1106, 234] on link "Crawl history" at bounding box center [1144, 232] width 124 height 23
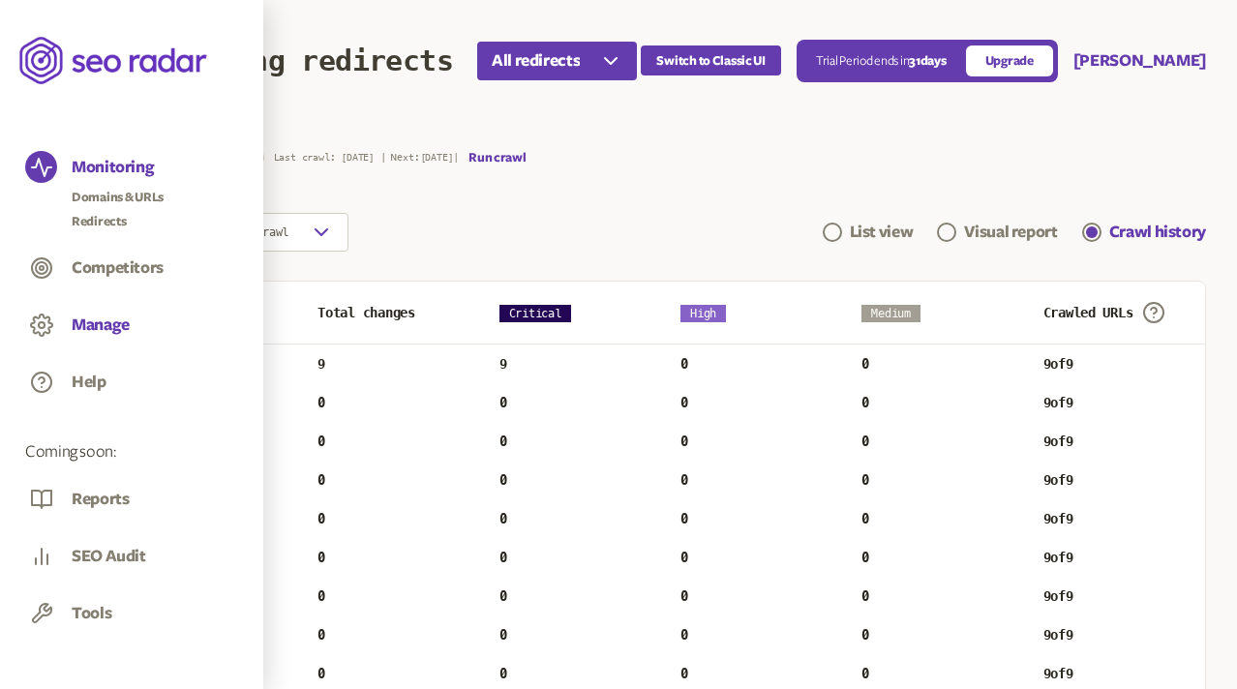
click at [85, 324] on button "Manage" at bounding box center [101, 325] width 58 height 21
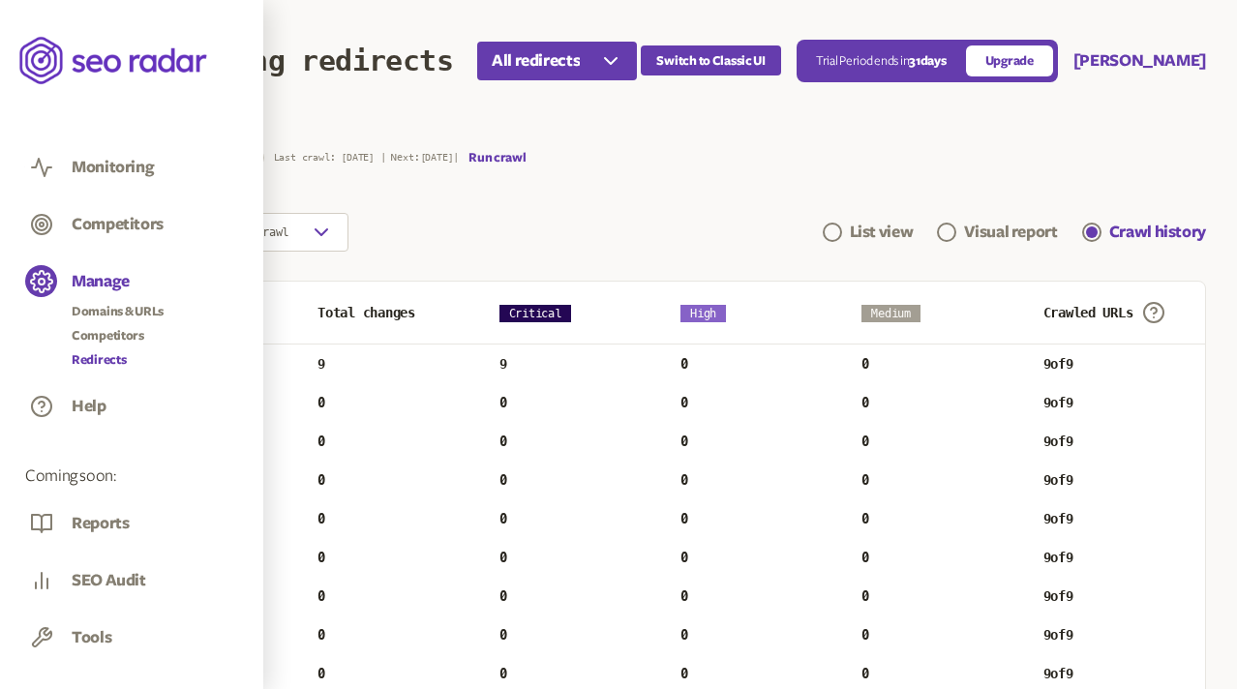
click at [100, 364] on link "Redirects" at bounding box center [118, 359] width 92 height 19
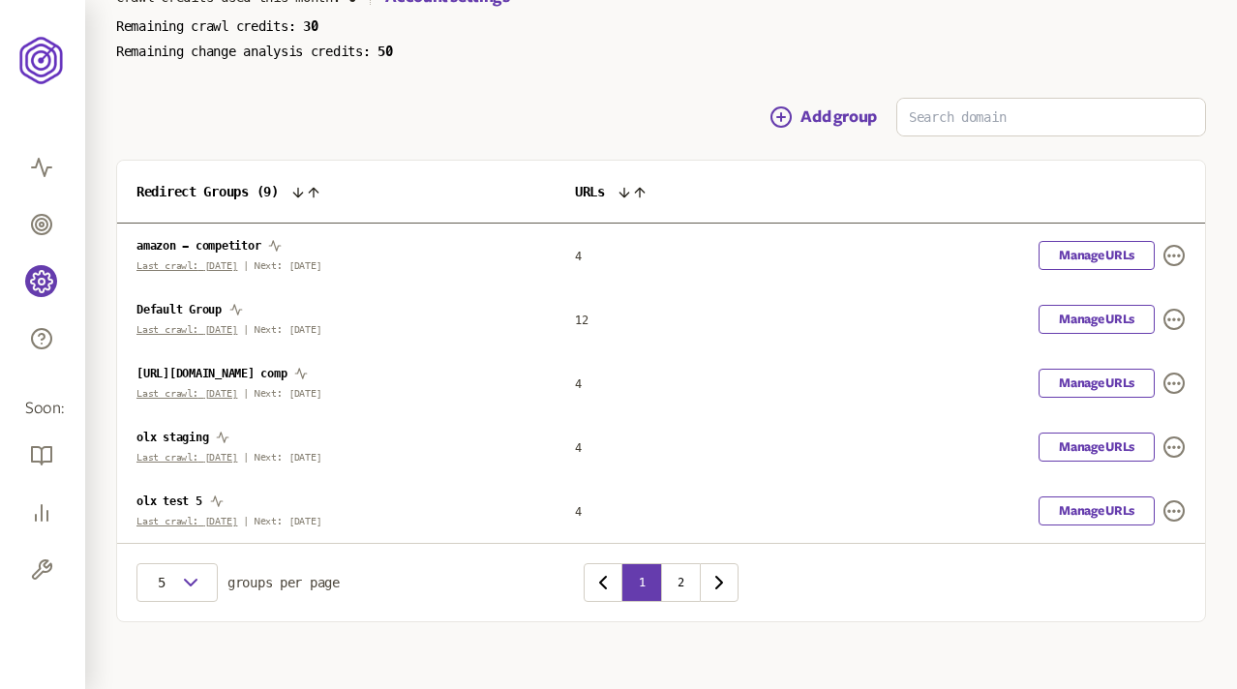
scroll to position [172, 0]
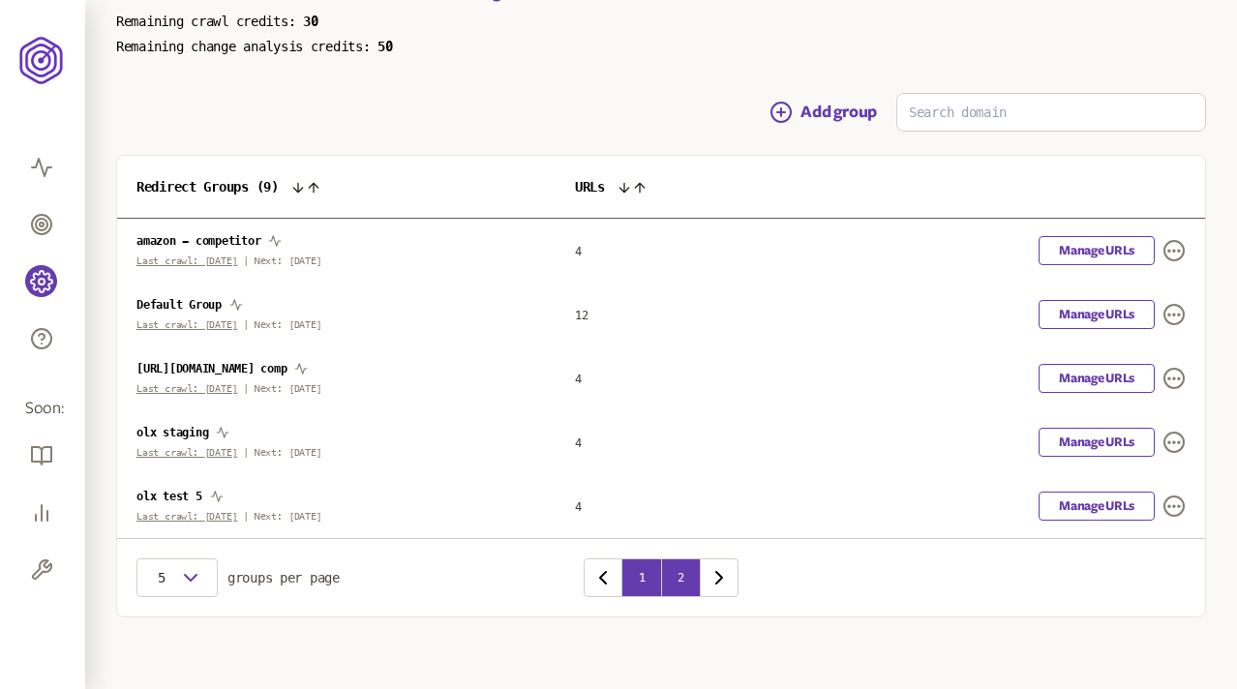
click at [677, 572] on button "2" at bounding box center [680, 577] width 39 height 39
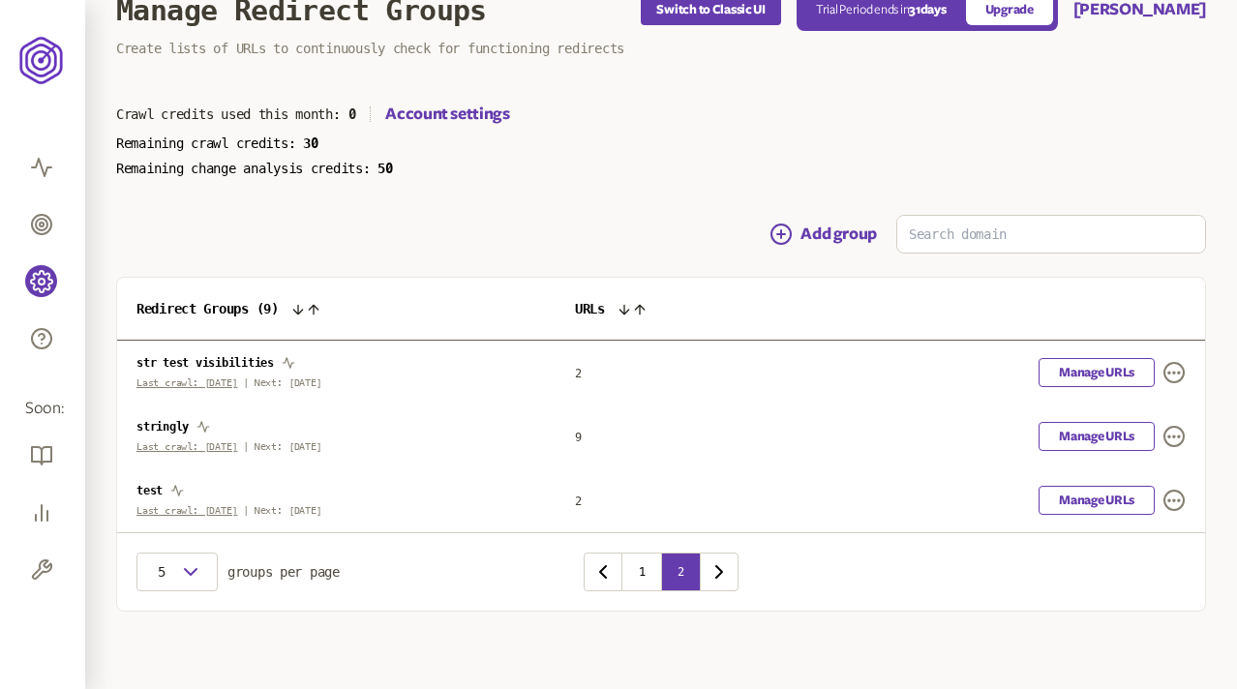
scroll to position [50, 0]
click at [1095, 443] on link "Manage URLs" at bounding box center [1096, 436] width 116 height 29
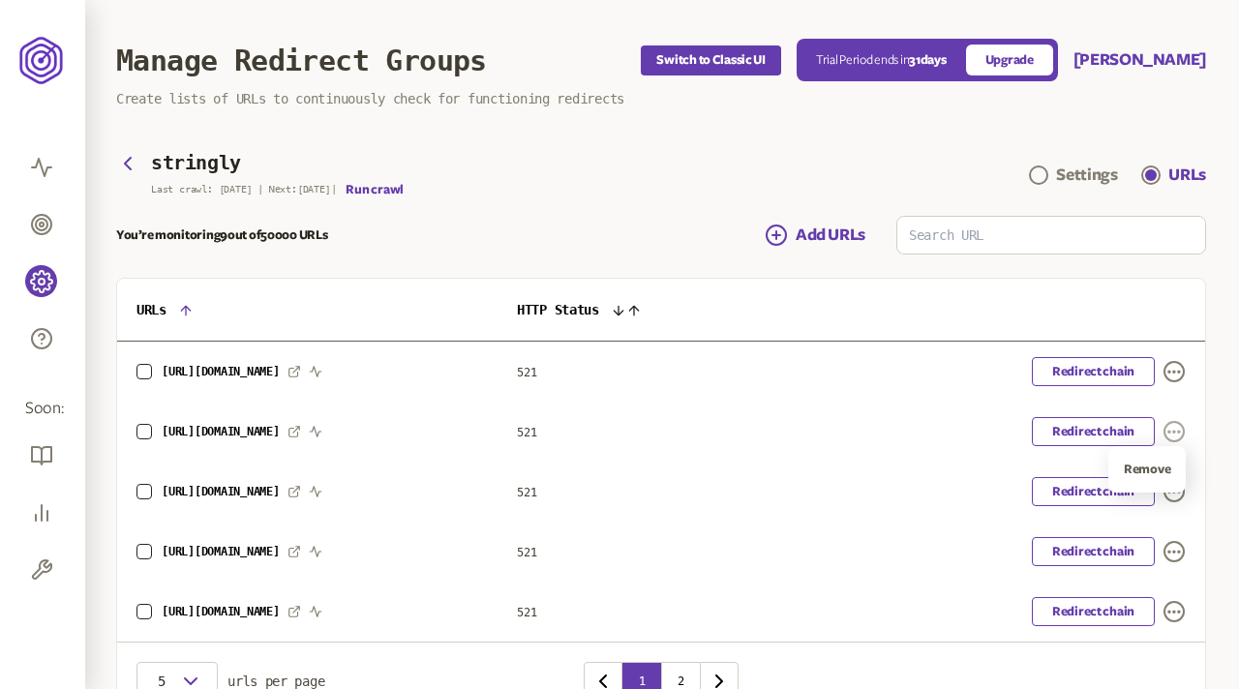
click at [1173, 439] on icon "button" at bounding box center [1173, 431] width 23 height 23
click at [1173, 376] on table "URLs HTTP Status http://stringly.com.ua/ 521 Redirect chain http://www.stringly…" at bounding box center [661, 460] width 1088 height 363
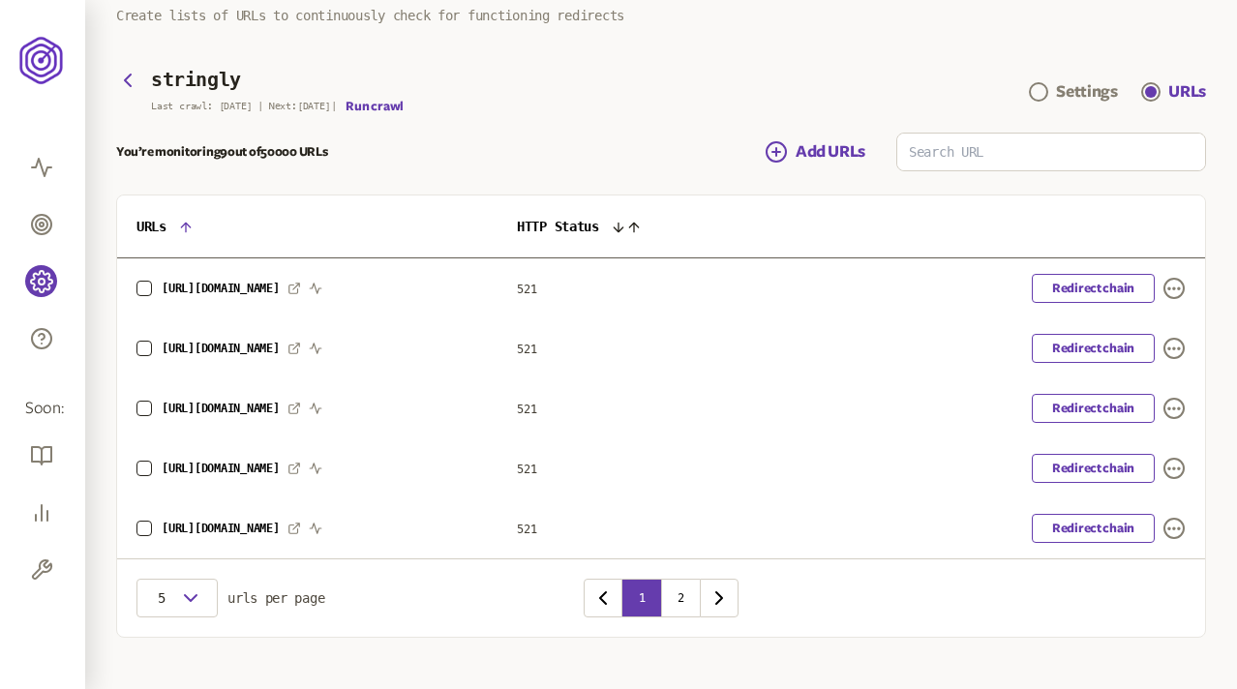
scroll to position [84, 0]
click at [280, 286] on span "[URL][DOMAIN_NAME]" at bounding box center [221, 288] width 118 height 14
drag, startPoint x: 290, startPoint y: 286, endPoint x: 185, endPoint y: 287, distance: 105.5
click at [185, 287] on span "[URL][DOMAIN_NAME]" at bounding box center [221, 288] width 118 height 14
click at [121, 75] on icon "button" at bounding box center [127, 79] width 23 height 23
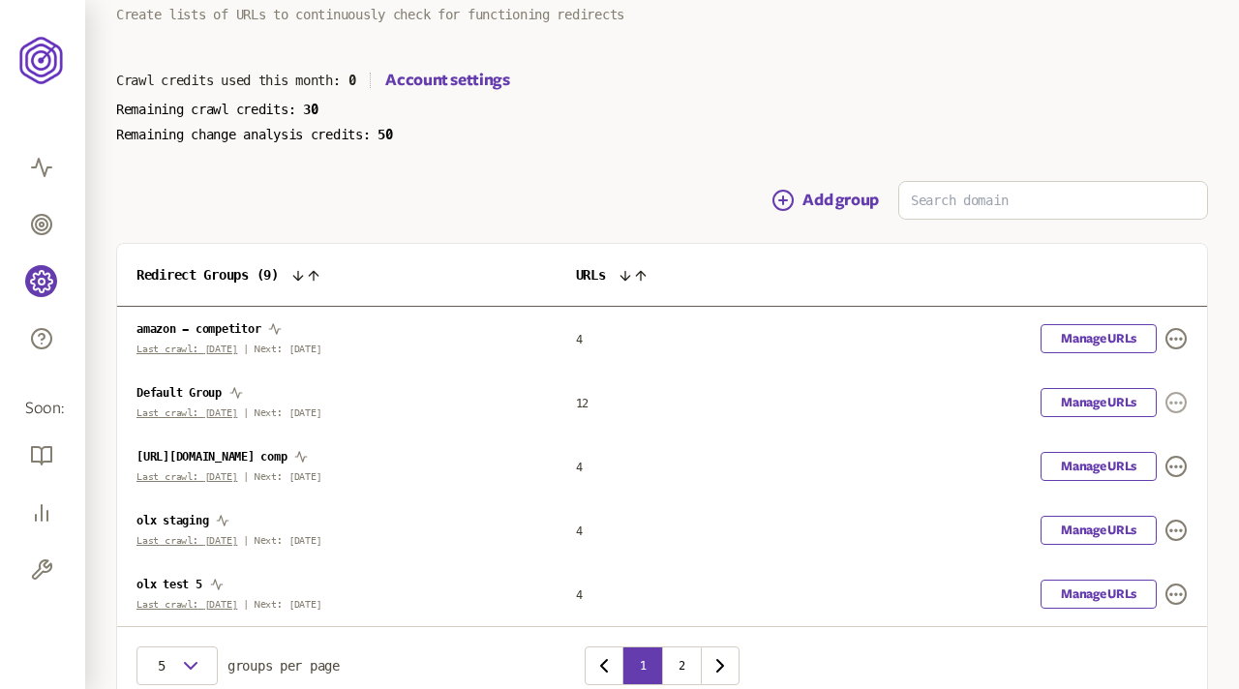
click at [1174, 404] on icon "button" at bounding box center [1175, 402] width 23 height 23
click at [1032, 238] on div "Add group Redirect Groups ( 9 ) URLs amazon - competitor Last crawl: 13th Oct |…" at bounding box center [661, 443] width 1090 height 525
click at [225, 325] on span "amazon - competitor" at bounding box center [198, 329] width 124 height 14
click at [370, 248] on th "Redirect Groups ( 9 )" at bounding box center [336, 275] width 438 height 63
click at [302, 275] on icon at bounding box center [297, 275] width 9 height 9
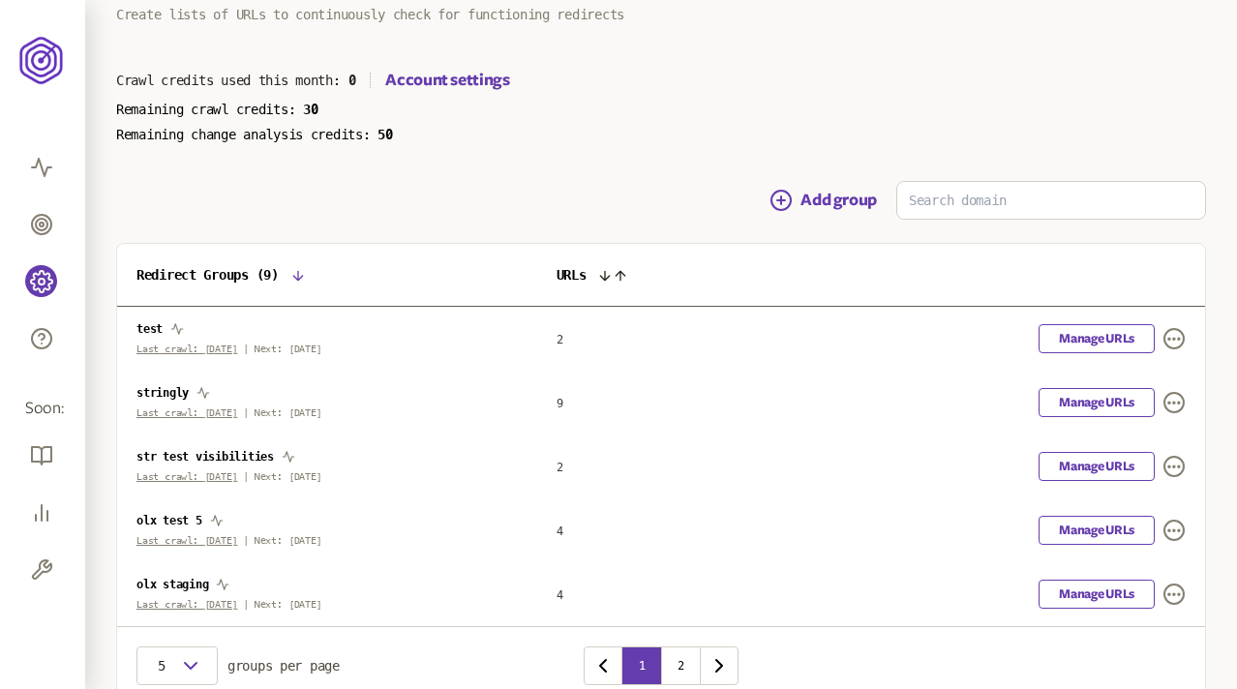
click at [304, 281] on icon at bounding box center [297, 275] width 15 height 15
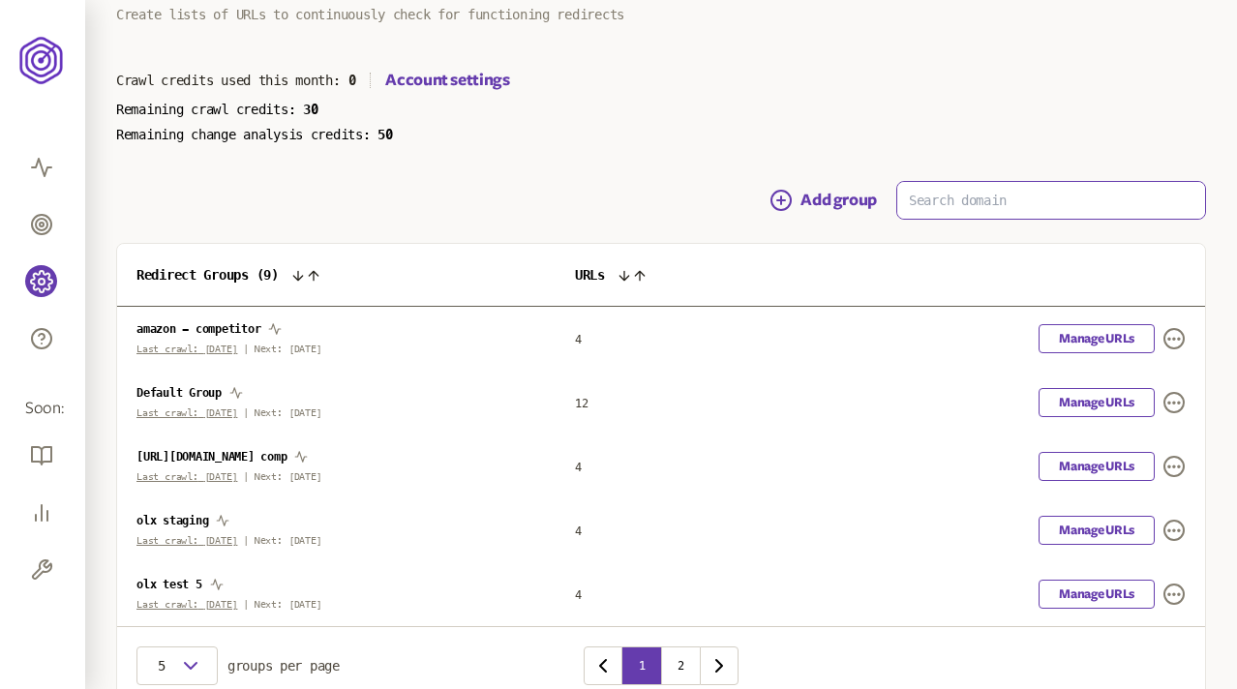
click at [923, 200] on input at bounding box center [1051, 200] width 308 height 37
type input "і"
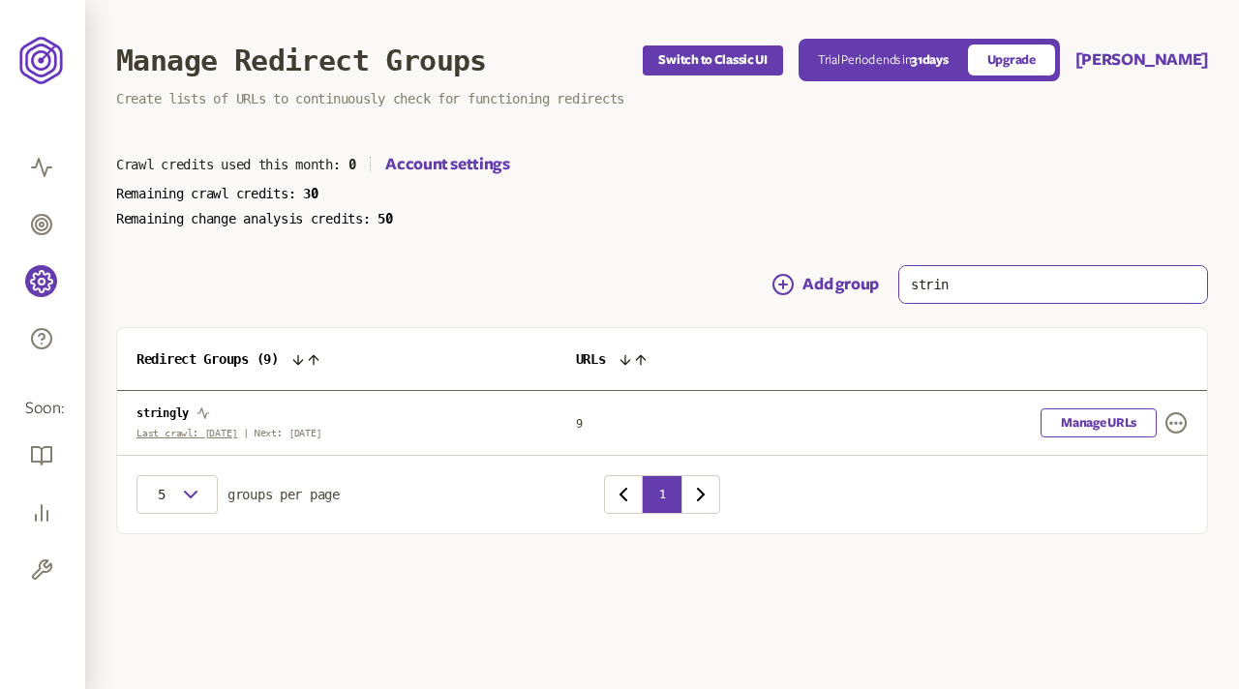
type input "strin"
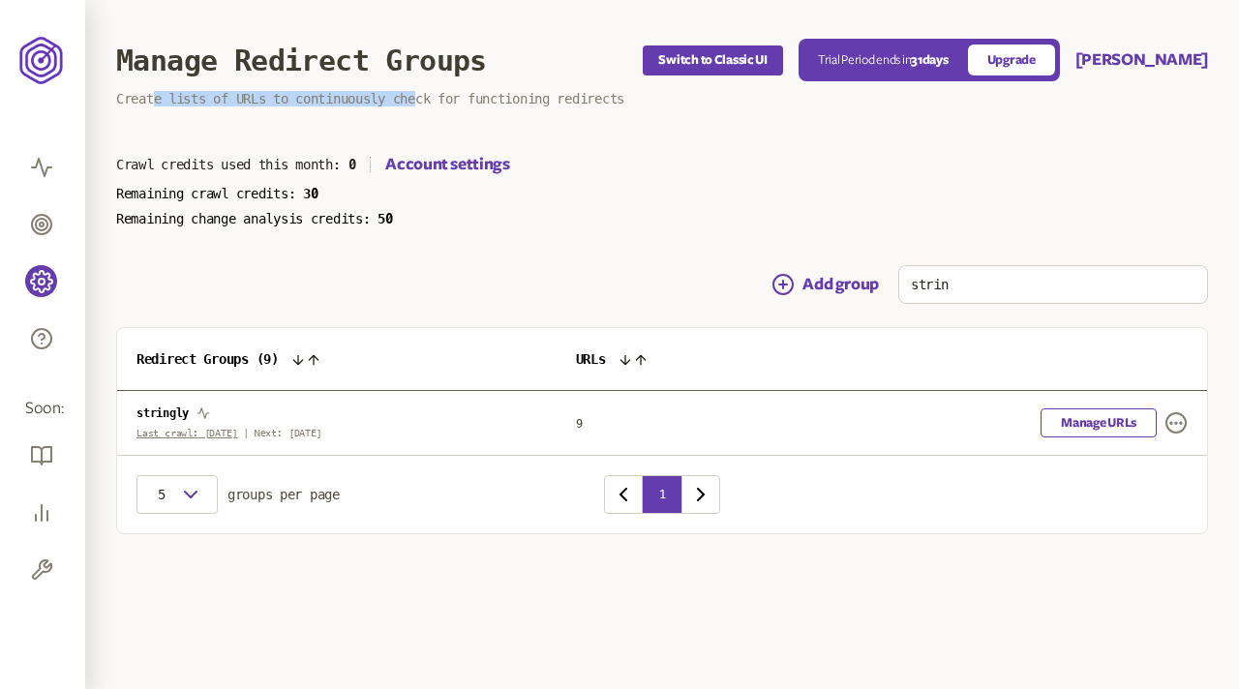
drag, startPoint x: 157, startPoint y: 102, endPoint x: 433, endPoint y: 104, distance: 275.8
click at [433, 104] on p "Create lists of URLs to continuously check for functioning redirects" at bounding box center [662, 98] width 1092 height 15
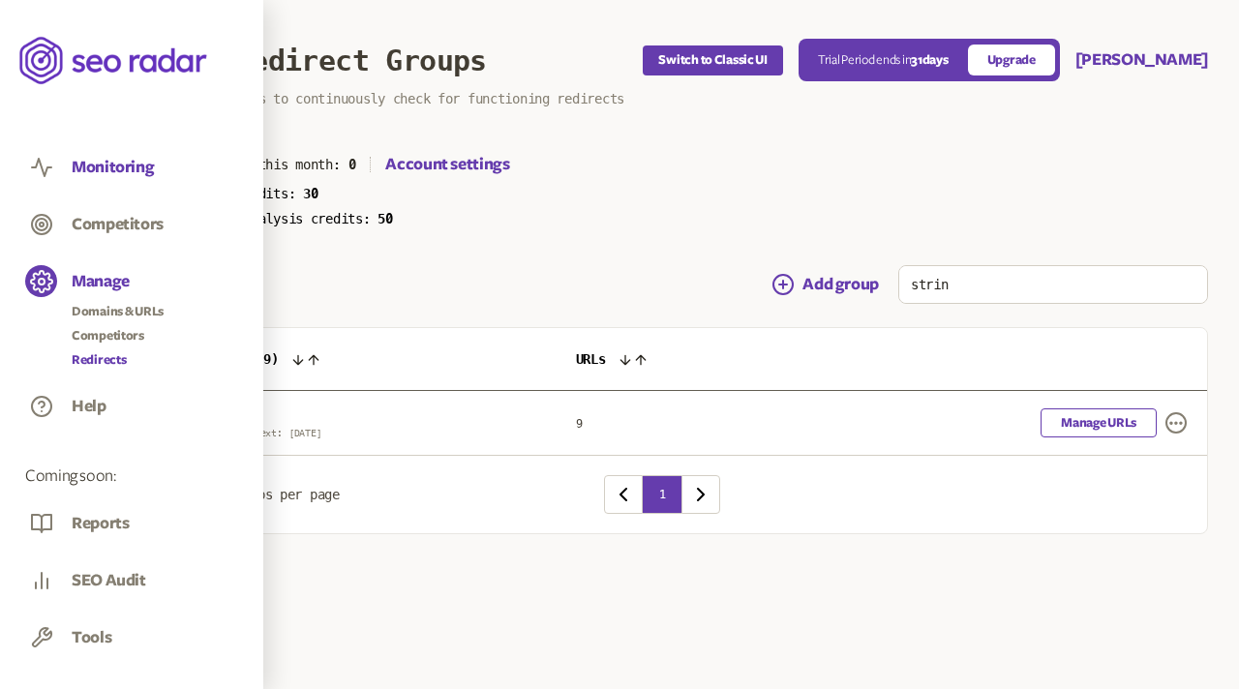
click at [107, 165] on button "Monitoring" at bounding box center [113, 167] width 82 height 21
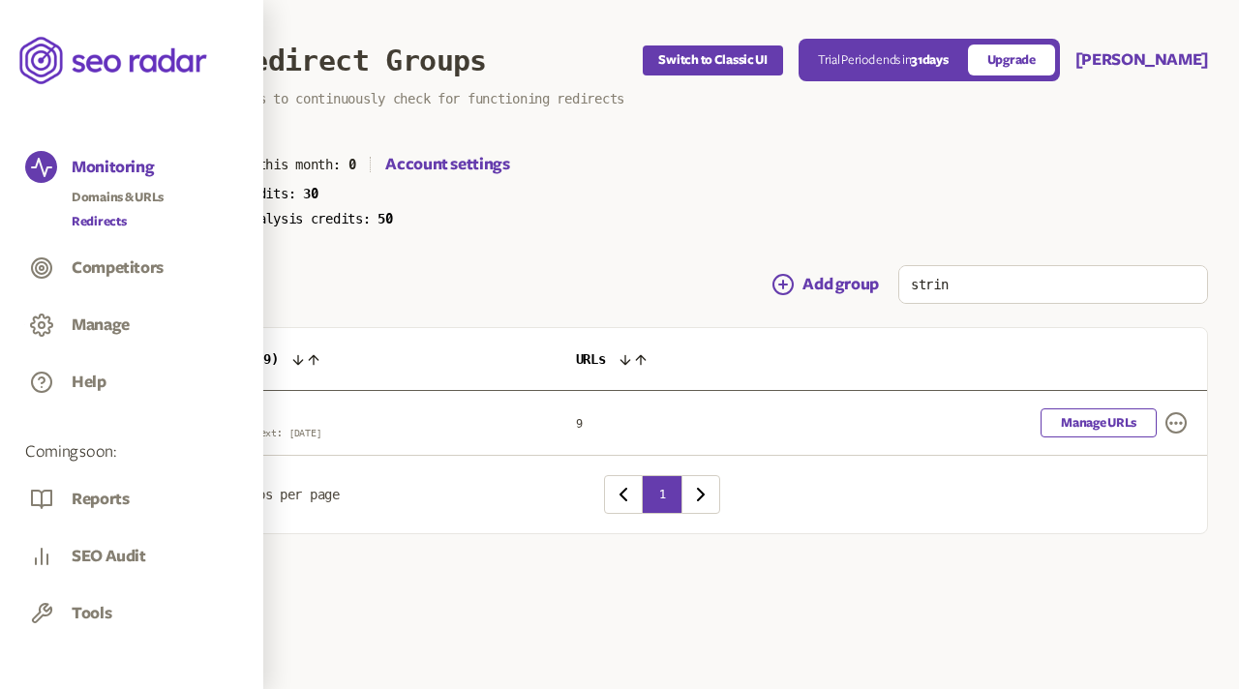
click at [112, 214] on link "Redirects" at bounding box center [118, 221] width 92 height 19
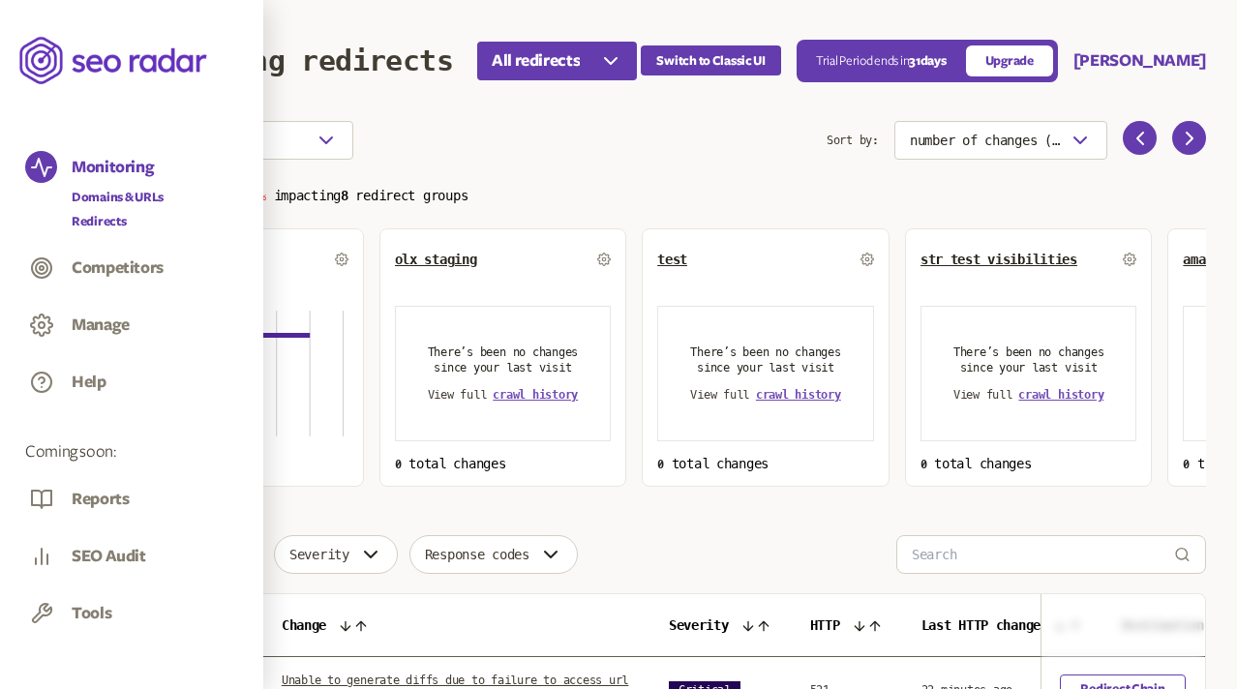
click at [110, 190] on link "Domains & URLs" at bounding box center [118, 197] width 92 height 19
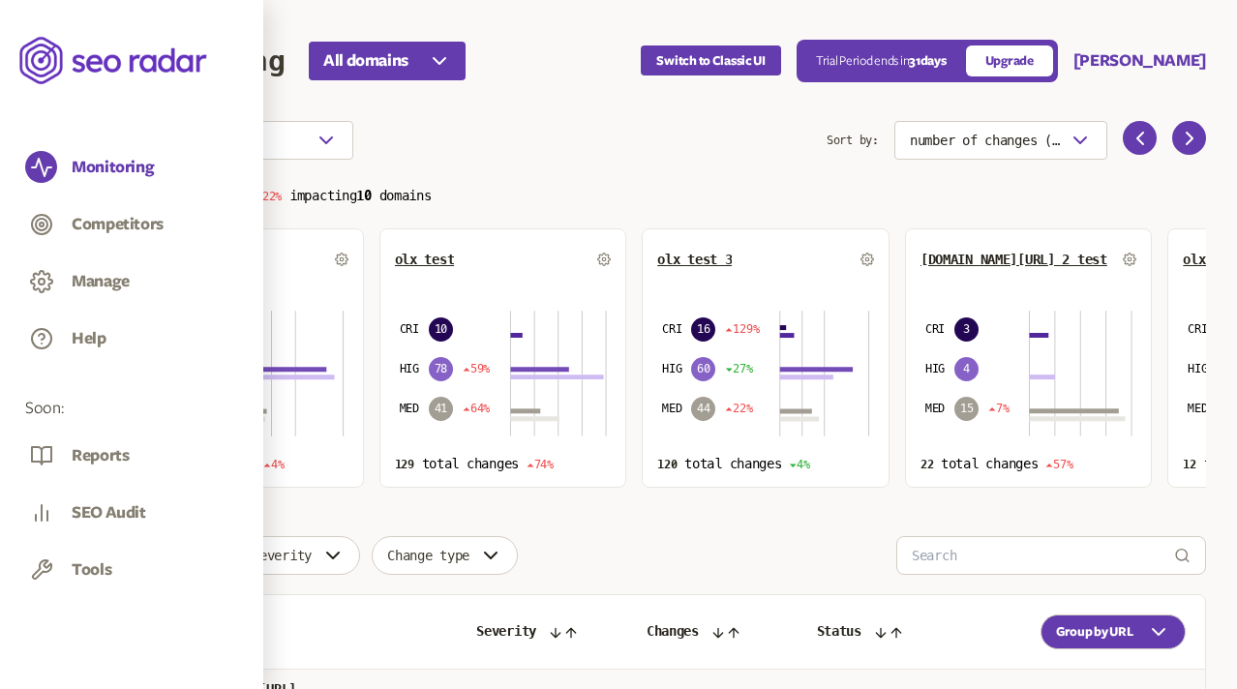
click at [584, 140] on div "Choose an option" at bounding box center [471, 140] width 710 height 39
click at [710, 117] on header "Monitoring All domains Switch to Classic UI Trial Period ends in 31 days Upgrad…" at bounding box center [661, 60] width 1090 height 121
click at [561, 65] on div "Monitoring All domains" at bounding box center [378, 61] width 525 height 39
